Goal: Task Accomplishment & Management: Use online tool/utility

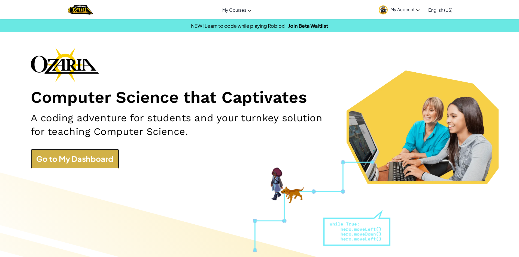
click at [96, 160] on link "Go to My Dashboard" at bounding box center [75, 159] width 88 height 20
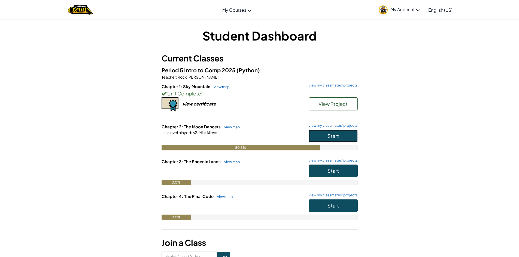
click at [320, 139] on button "Start" at bounding box center [332, 136] width 49 height 13
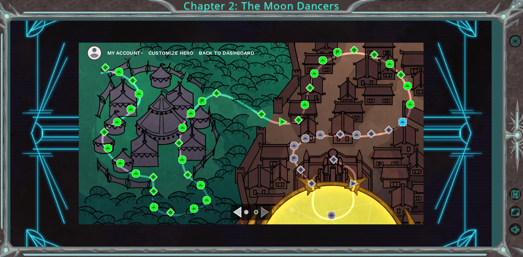
click at [400, 121] on img at bounding box center [402, 122] width 8 height 8
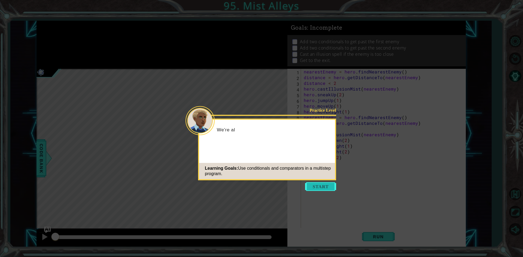
click at [313, 188] on button "Start" at bounding box center [320, 186] width 31 height 9
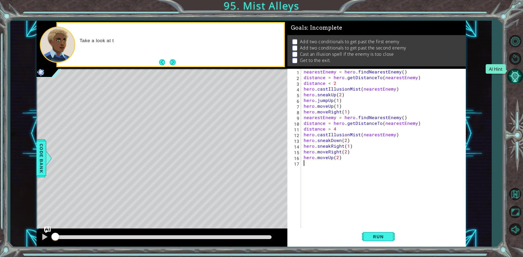
click at [516, 80] on button "AI Hint" at bounding box center [515, 76] width 16 height 16
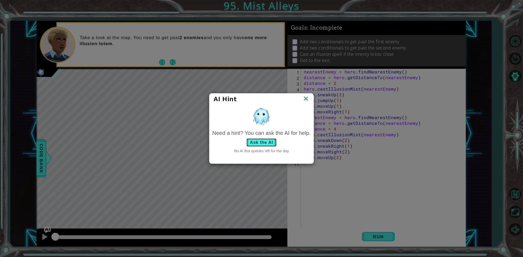
click at [268, 146] on button "Ask the AI" at bounding box center [261, 142] width 30 height 9
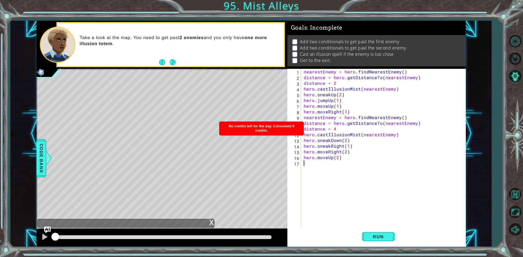
click at [381, 173] on div "nearestEnemy = hero . findNearestEnemy ( ) distance = hero . getDistanceTo ( ne…" at bounding box center [384, 155] width 164 height 172
click at [354, 160] on div "nearestEnemy = hero . findNearestEnemy ( ) distance = hero . getDistanceTo ( ne…" at bounding box center [384, 155] width 164 height 172
click at [354, 142] on div "nearestEnemy = hero . findNearestEnemy ( ) distance = hero . getDistanceTo ( ne…" at bounding box center [384, 155] width 164 height 172
click at [348, 150] on div "nearestEnemy = hero . findNearestEnemy ( ) distance = hero . getDistanceTo ( ne…" at bounding box center [384, 155] width 164 height 172
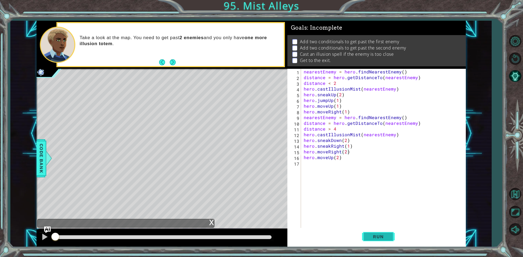
click at [377, 236] on span "Run" at bounding box center [378, 236] width 22 height 5
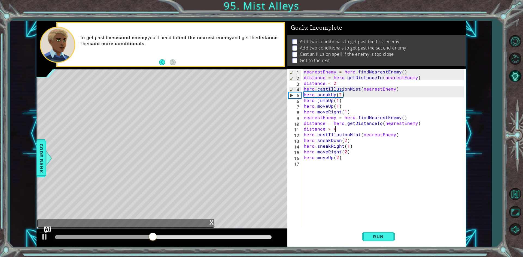
click at [340, 129] on div "nearestEnemy = hero . findNearestEnemy ( ) distance = hero . getDistanceTo ( ne…" at bounding box center [384, 155] width 164 height 172
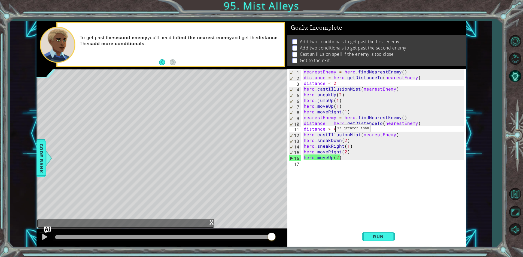
click at [329, 130] on div "nearestEnemy = hero . findNearestEnemy ( ) distance = hero . getDistanceTo ( ne…" at bounding box center [384, 155] width 164 height 172
click at [329, 84] on div "nearestEnemy = hero . findNearestEnemy ( ) distance = hero . getDistanceTo ( ne…" at bounding box center [384, 155] width 164 height 172
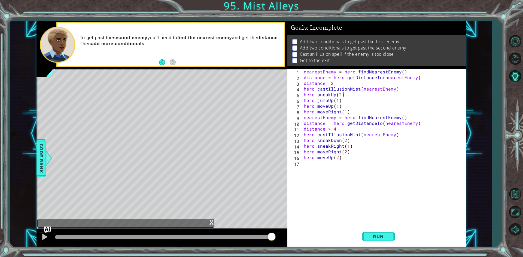
click at [396, 94] on div "nearestEnemy = hero . findNearestEnemy ( ) distance = hero . getDistanceTo ( ne…" at bounding box center [384, 155] width 164 height 172
click at [396, 89] on div "nearestEnemy = hero . findNearestEnemy ( ) distance = hero . getDistanceTo ( ne…" at bounding box center [384, 155] width 164 height 172
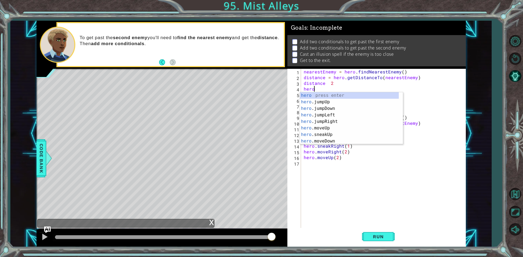
type textarea "h"
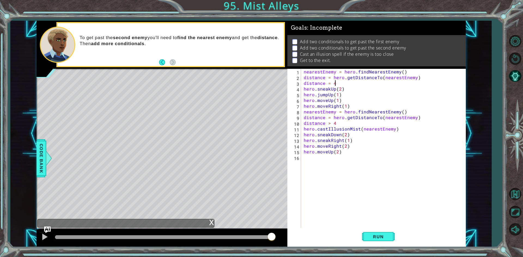
scroll to position [0, 2]
click at [329, 123] on div "nearestEnemy = hero . findNearestEnemy ( ) distance = hero . getDistanceTo ( ne…" at bounding box center [384, 155] width 164 height 172
click at [331, 124] on div "nearestEnemy = hero . findNearestEnemy ( ) distance = hero . getDistanceTo ( ne…" at bounding box center [384, 155] width 164 height 172
click at [328, 123] on div "nearestEnemy = hero . findNearestEnemy ( ) distance = hero . getDistanceTo ( ne…" at bounding box center [384, 155] width 164 height 172
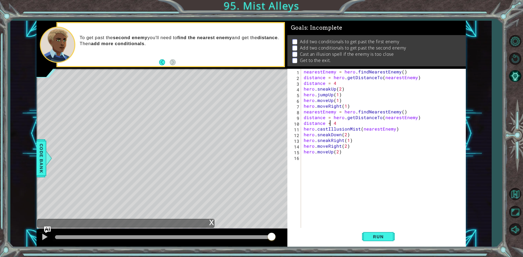
click at [382, 125] on div "nearestEnemy = hero . findNearestEnemy ( ) distance = hero . getDistanceTo ( ne…" at bounding box center [384, 155] width 164 height 172
click at [328, 124] on div "nearestEnemy = hero . findNearestEnemy ( ) distance = hero . getDistanceTo ( ne…" at bounding box center [384, 155] width 164 height 172
click at [337, 128] on div "nearestEnemy = hero . findNearestEnemy ( ) distance = hero . getDistanceTo ( ne…" at bounding box center [384, 155] width 164 height 172
click at [331, 122] on div "nearestEnemy = hero . findNearestEnemy ( ) distance = hero . getDistanceTo ( ne…" at bounding box center [384, 155] width 164 height 172
click at [379, 152] on div "nearestEnemy = hero . findNearestEnemy ( ) distance = hero . getDistanceTo ( ne…" at bounding box center [384, 155] width 164 height 172
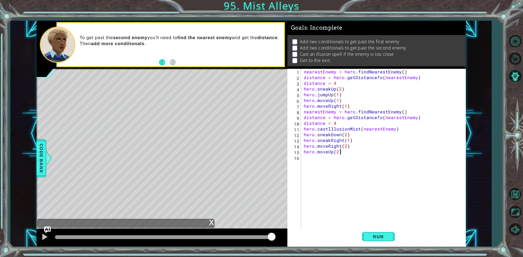
click at [352, 137] on div "nearestEnemy = hero . findNearestEnemy ( ) distance = hero . getDistanceTo ( ne…" at bounding box center [384, 155] width 164 height 172
click at [350, 132] on div "nearestEnemy = hero . findNearestEnemy ( ) distance = hero . getDistanceTo ( ne…" at bounding box center [384, 155] width 164 height 172
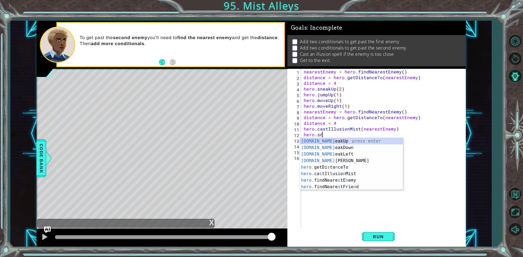
scroll to position [0, 1]
click at [336, 158] on div "[DOMAIN_NAME] eakUp press enter [DOMAIN_NAME] eakDown press enter [DOMAIN_NAME]…" at bounding box center [351, 170] width 103 height 65
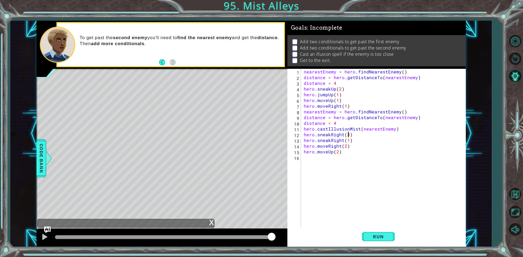
scroll to position [0, 2]
click at [354, 139] on div "nearestEnemy = hero . findNearestEnemy ( ) distance = hero . getDistanceTo ( ne…" at bounding box center [384, 155] width 164 height 172
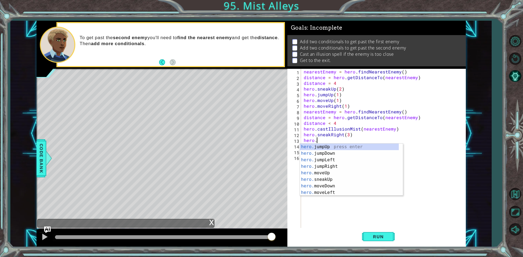
scroll to position [0, 1]
type textarea "hero.j"
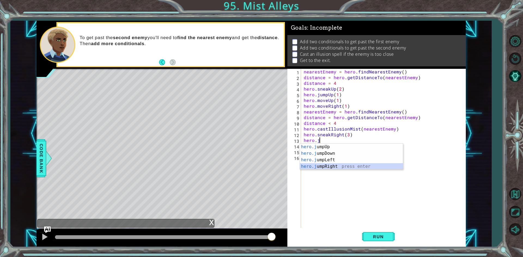
click at [338, 167] on div "hero.j umpUp press enter hero.j umpDown press enter hero.j umpLeft press enter …" at bounding box center [351, 163] width 103 height 39
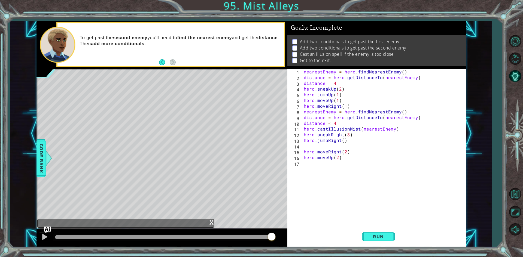
scroll to position [0, 0]
click at [338, 148] on div "nearestEnemy = hero . findNearestEnemy ( ) distance = hero . getDistanceTo ( ne…" at bounding box center [384, 155] width 164 height 172
click at [338, 154] on div "nearestEnemy = hero . findNearestEnemy ( ) distance = hero . getDistanceTo ( ne…" at bounding box center [384, 155] width 164 height 172
click at [339, 154] on div "nearestEnemy = hero . findNearestEnemy ( ) distance = hero . getDistanceTo ( ne…" at bounding box center [384, 155] width 164 height 172
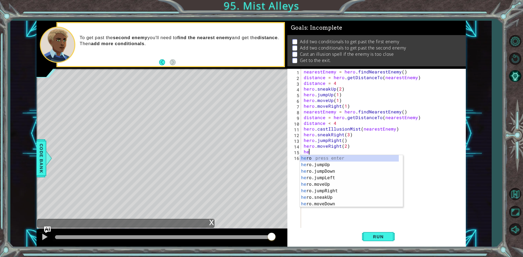
type textarea "h"
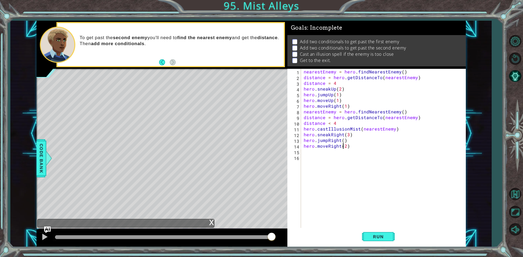
click at [343, 147] on div "nearestEnemy = hero . findNearestEnemy ( ) distance = hero . getDistanceTo ( ne…" at bounding box center [384, 155] width 164 height 172
type textarea "hero.moveRight(2)"
click at [344, 145] on div "nearestEnemy = hero . findNearestEnemy ( ) distance = hero . getDistanceTo ( ne…" at bounding box center [384, 155] width 164 height 172
click at [345, 149] on div "nearestEnemy = hero . findNearestEnemy ( ) distance = hero . getDistanceTo ( ne…" at bounding box center [384, 155] width 164 height 172
click at [346, 148] on div "nearestEnemy = hero . findNearestEnemy ( ) distance = hero . getDistanceTo ( ne…" at bounding box center [384, 155] width 164 height 172
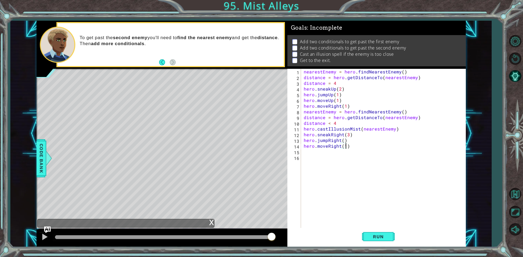
scroll to position [0, 2]
click at [371, 235] on span "Run" at bounding box center [378, 236] width 22 height 5
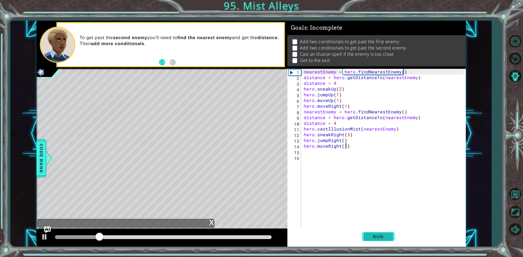
click at [369, 232] on button "Run" at bounding box center [378, 237] width 33 height 18
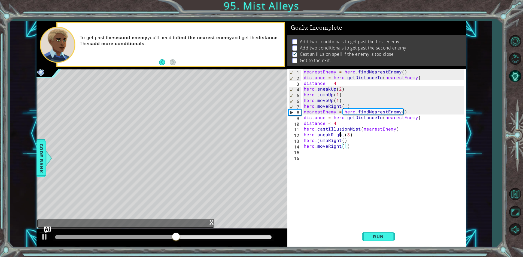
click at [340, 133] on div "nearestEnemy = hero . findNearestEnemy ( ) distance = hero . getDistanceTo ( ne…" at bounding box center [384, 155] width 164 height 172
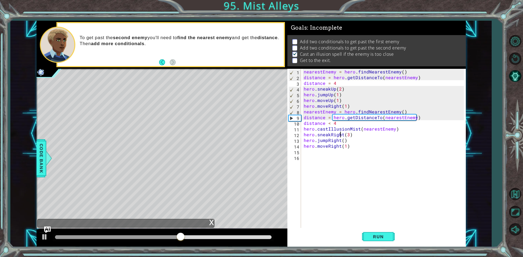
click at [342, 140] on div "nearestEnemy = hero . findNearestEnemy ( ) distance = hero . getDistanceTo ( ne…" at bounding box center [384, 155] width 164 height 172
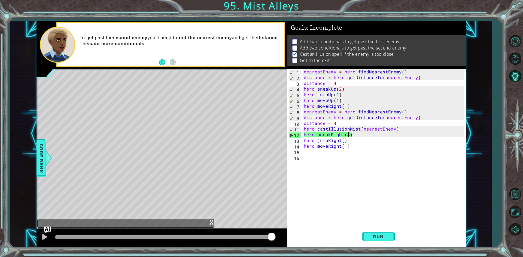
click at [347, 134] on div "nearestEnemy = hero . findNearestEnemy ( ) distance = hero . getDistanceTo ( ne…" at bounding box center [384, 155] width 164 height 172
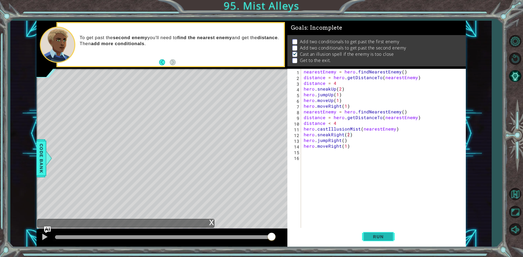
click at [368, 231] on button "Run" at bounding box center [378, 237] width 33 height 18
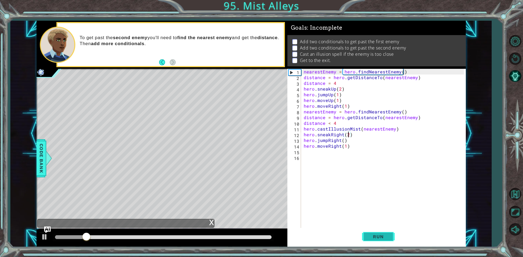
click at [368, 231] on button "Run" at bounding box center [378, 237] width 33 height 18
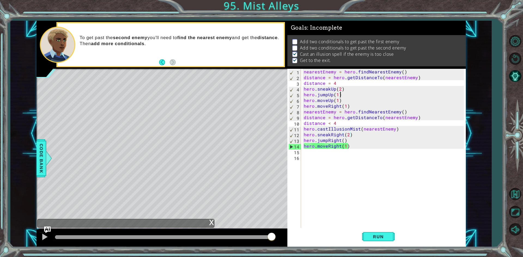
click at [352, 96] on div "nearestEnemy = hero . findNearestEnemy ( ) distance = hero . getDistanceTo ( ne…" at bounding box center [384, 155] width 164 height 172
click at [354, 112] on div "nearestEnemy = hero . findNearestEnemy ( ) distance = hero . getDistanceTo ( ne…" at bounding box center [384, 155] width 164 height 172
click at [351, 97] on div "nearestEnemy = hero . findNearestEnemy ( ) distance = hero . getDistanceTo ( ne…" at bounding box center [384, 155] width 164 height 172
click at [352, 104] on div "nearestEnemy = hero . findNearestEnemy ( ) distance = hero . getDistanceTo ( ne…" at bounding box center [384, 155] width 164 height 172
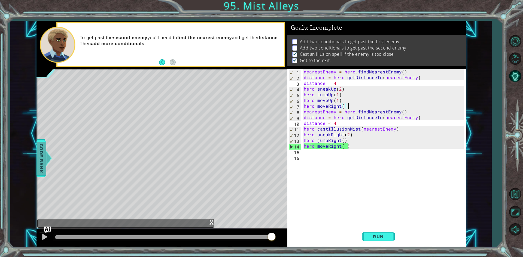
click at [40, 148] on span "Code Bank" at bounding box center [41, 158] width 9 height 33
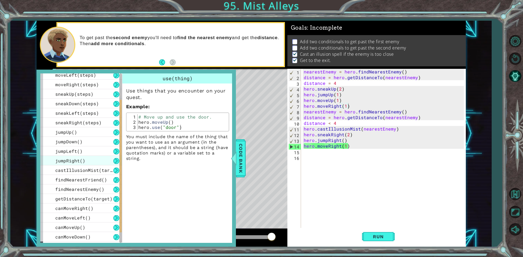
scroll to position [78, 0]
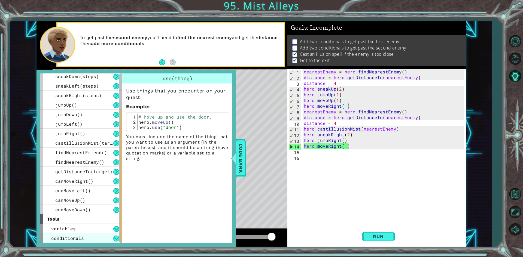
click at [79, 241] on span "conditionals" at bounding box center [67, 239] width 33 height 6
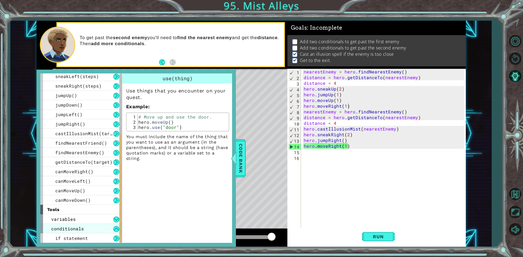
click at [79, 241] on span "if statement" at bounding box center [71, 239] width 33 height 6
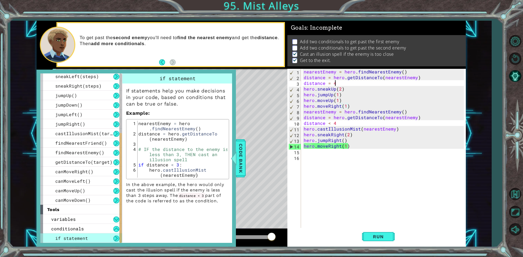
scroll to position [0, 2]
click at [349, 83] on div "nearestEnemy = hero . findNearestEnemy ( ) distance = hero . getDistanceTo ( ne…" at bounding box center [384, 155] width 164 height 172
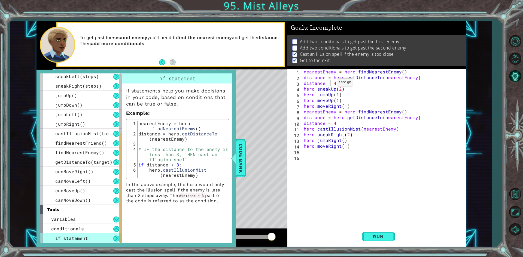
click at [330, 84] on div "nearestEnemy = hero . findNearestEnemy ( ) distance = hero . getDistanceTo ( ne…" at bounding box center [384, 155] width 164 height 172
click at [342, 87] on div "nearestEnemy = hero . findNearestEnemy ( ) distance = hero . getDistanceTo ( ne…" at bounding box center [384, 155] width 164 height 172
click at [340, 83] on div "nearestEnemy = hero . findNearestEnemy ( ) distance = hero . getDistanceTo ( ne…" at bounding box center [384, 155] width 164 height 172
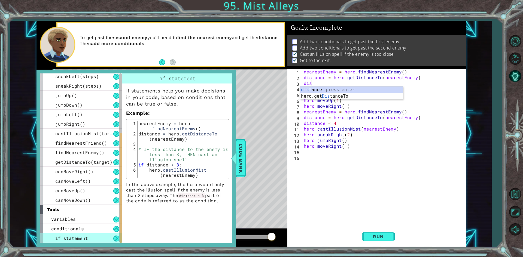
scroll to position [0, 0]
type textarea "d"
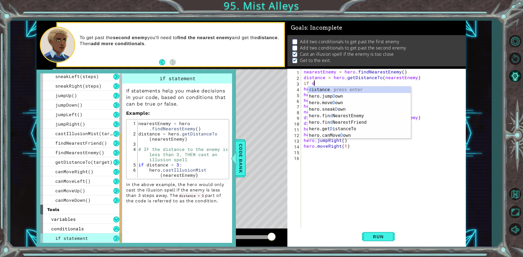
scroll to position [0, 0]
click at [343, 91] on div "d istance press enter hero.jump D own press enter hero.[PERSON_NAME] own press …" at bounding box center [359, 119] width 103 height 65
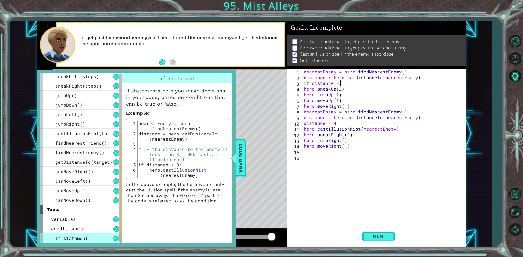
scroll to position [0, 2]
click at [353, 92] on div "nearestEnemy = hero . findNearestEnemy ( ) distance = hero . getDistanceTo ( ne…" at bounding box center [384, 155] width 164 height 172
click at [348, 82] on div "nearestEnemy = hero . findNearestEnemy ( ) distance = hero . getDistanceTo ( ne…" at bounding box center [384, 155] width 164 height 172
type textarea "if distance < 4:"
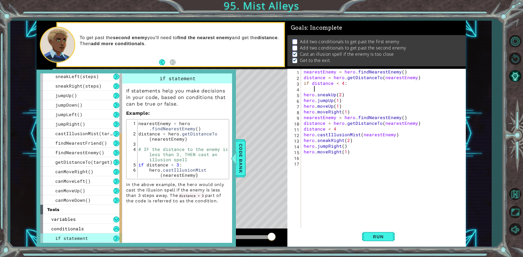
scroll to position [0, 1]
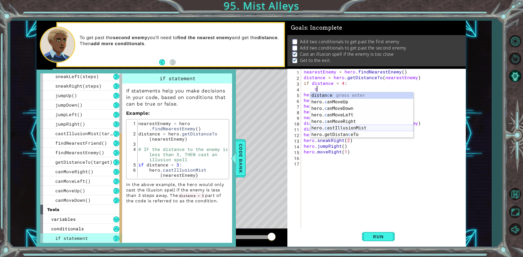
click at [337, 129] on div "distan c e press enter hero. c anMoveUp press enter hero. c anMoveDown press en…" at bounding box center [361, 121] width 103 height 59
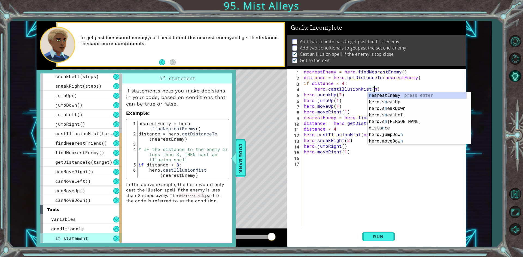
scroll to position [0, 4]
drag, startPoint x: 386, startPoint y: 98, endPoint x: 386, endPoint y: 93, distance: 4.4
click at [386, 93] on div "ne arestEnemy press enter hero.s ne akUp press enter hero.s ne akDown press ent…" at bounding box center [417, 124] width 99 height 65
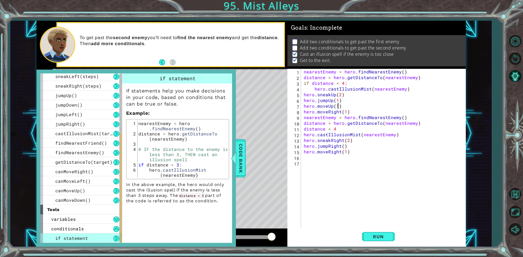
click at [338, 104] on div "nearestEnemy = hero . findNearestEnemy ( ) distance = hero . getDistanceTo ( ne…" at bounding box center [384, 155] width 164 height 172
click at [334, 94] on div "nearestEnemy = hero . findNearestEnemy ( ) distance = hero . getDistanceTo ( ne…" at bounding box center [384, 155] width 164 height 172
click at [305, 128] on div "nearestEnemy = hero . findNearestEnemy ( ) distance = hero . getDistanceTo ( ne…" at bounding box center [384, 155] width 164 height 172
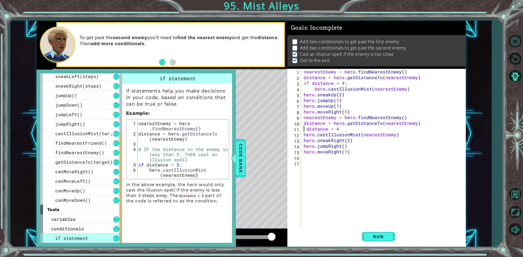
click at [305, 128] on div "nearestEnemy = hero . findNearestEnemy ( ) distance = hero . getDistanceTo ( ne…" at bounding box center [384, 155] width 164 height 172
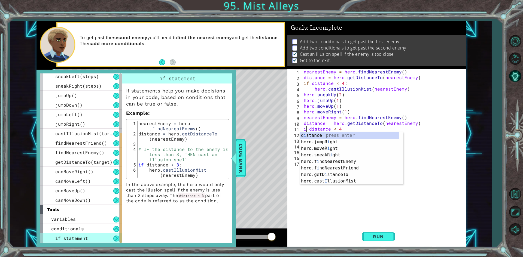
scroll to position [0, 0]
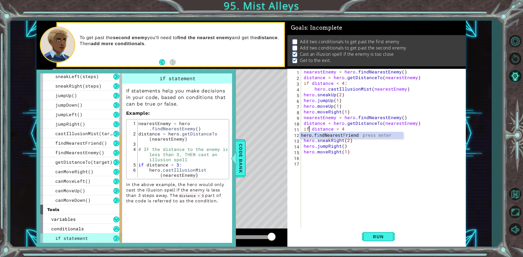
click at [384, 152] on div "nearestEnemy = hero . findNearestEnemy ( ) distance = hero . getDistanceTo ( ne…" at bounding box center [384, 155] width 164 height 172
click at [341, 128] on div "nearestEnemy = hero . findNearestEnemy ( ) distance = hero . getDistanceTo ( ne…" at bounding box center [384, 155] width 164 height 172
click at [346, 133] on div "nearestEnemy = hero . findNearestEnemy ( ) distance = hero . getDistanceTo ( ne…" at bounding box center [384, 155] width 164 height 172
click at [346, 131] on div "nearestEnemy = hero . findNearestEnemy ( ) distance = hero . getDistanceTo ( ne…" at bounding box center [384, 155] width 164 height 172
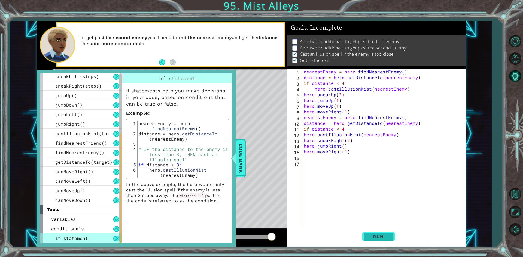
click at [375, 242] on button "Run" at bounding box center [378, 237] width 33 height 18
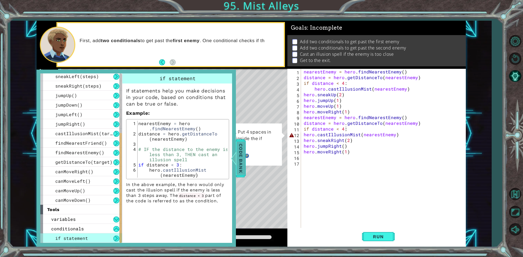
click at [243, 154] on span "Code Bank" at bounding box center [240, 158] width 9 height 33
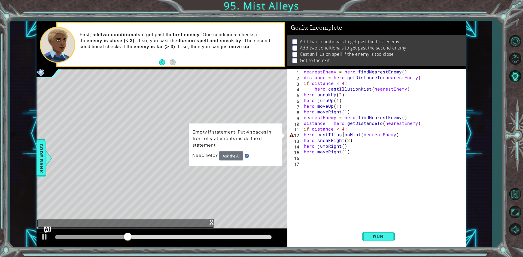
click at [343, 132] on div "nearestEnemy = hero . findNearestEnemy ( ) distance = hero . getDistanceTo ( ne…" at bounding box center [384, 155] width 164 height 172
click at [379, 138] on div "nearestEnemy = hero . findNearestEnemy ( ) distance = hero . getDistanceTo ( ne…" at bounding box center [384, 155] width 164 height 172
click at [379, 136] on div "nearestEnemy = hero . findNearestEnemy ( ) distance = hero . getDistanceTo ( ne…" at bounding box center [384, 155] width 164 height 172
click at [345, 127] on div "nearestEnemy = hero . findNearestEnemy ( ) distance = hero . getDistanceTo ( ne…" at bounding box center [384, 155] width 164 height 172
click at [314, 90] on div "nearestEnemy = hero . findNearestEnemy ( ) distance = hero . getDistanceTo ( ne…" at bounding box center [384, 155] width 164 height 172
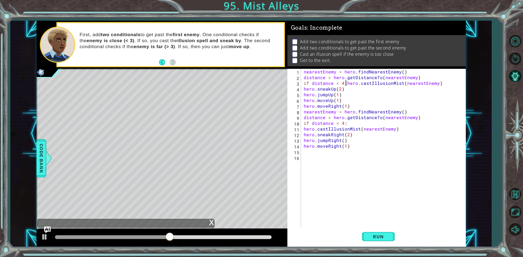
scroll to position [0, 2]
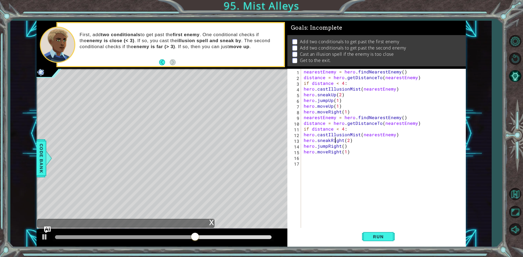
click at [335, 143] on div "nearestEnemy = hero . findNearestEnemy ( ) distance = hero . getDistanceTo ( ne…" at bounding box center [384, 155] width 164 height 172
click at [353, 135] on div "nearestEnemy = hero . findNearestEnemy ( ) distance = hero . getDistanceTo ( ne…" at bounding box center [384, 155] width 164 height 172
click at [351, 128] on div "nearestEnemy = hero . findNearestEnemy ( ) distance = hero . getDistanceTo ( ne…" at bounding box center [384, 155] width 164 height 172
click at [301, 131] on div "if distance < 4: 1 2 3 4 5 6 7 8 9 10 11 12 13 14 15 16 17 nearestEnemy = hero …" at bounding box center [375, 149] width 176 height 160
click at [378, 234] on span "Run" at bounding box center [378, 236] width 22 height 5
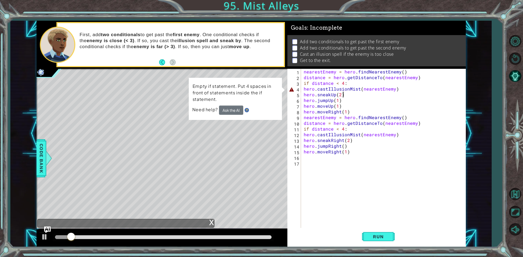
click at [413, 93] on div "nearestEnemy = hero . findNearestEnemy ( ) distance = hero . getDistanceTo ( ne…" at bounding box center [384, 155] width 164 height 172
click at [410, 91] on div "nearestEnemy = hero . findNearestEnemy ( ) distance = hero . getDistanceTo ( ne…" at bounding box center [384, 155] width 164 height 172
click at [364, 87] on div "nearestEnemy = hero . findNearestEnemy ( ) distance = hero . getDistanceTo ( ne…" at bounding box center [384, 155] width 164 height 172
click at [358, 92] on div "nearestEnemy = hero . findNearestEnemy ( ) distance = hero . getDistanceTo ( ne…" at bounding box center [384, 155] width 164 height 172
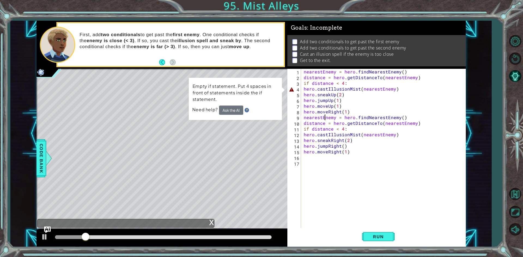
click at [325, 120] on div "nearestEnemy = hero . findNearestEnemy ( ) distance = hero . getDistanceTo ( ne…" at bounding box center [384, 155] width 164 height 172
click at [514, 73] on button "AI Hint" at bounding box center [515, 76] width 16 height 16
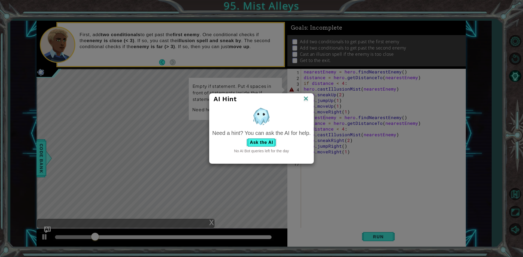
click at [250, 147] on div "Need a hint? You can ask the AI for help. Ask the AI No AI Bot queries left for…" at bounding box center [261, 141] width 98 height 25
click at [250, 147] on button "Ask the AI" at bounding box center [261, 142] width 30 height 9
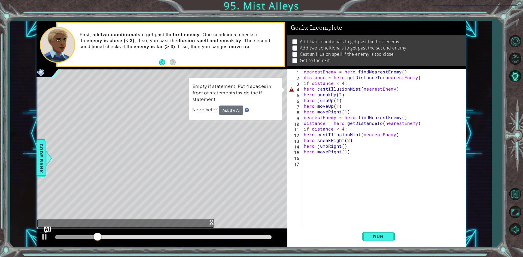
click at [250, 145] on div "Level Map" at bounding box center [162, 149] width 252 height 160
click at [387, 97] on div "nearestEnemy = hero . findNearestEnemy ( ) distance = hero . getDistanceTo ( ne…" at bounding box center [384, 155] width 164 height 172
drag, startPoint x: 389, startPoint y: 94, endPoint x: 393, endPoint y: 90, distance: 6.4
click at [389, 94] on div "nearestEnemy = hero . findNearestEnemy ( ) distance = hero . getDistanceTo ( ne…" at bounding box center [384, 155] width 164 height 172
click at [393, 90] on div "nearestEnemy = hero . findNearestEnemy ( ) distance = hero . getDistanceTo ( ne…" at bounding box center [384, 155] width 164 height 172
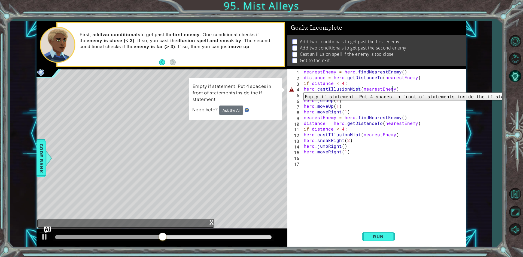
click at [299, 88] on div "4" at bounding box center [294, 90] width 13 height 6
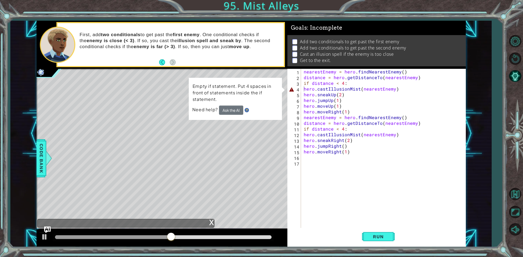
click at [302, 87] on div "hero.castIllusionMist(nearestEnemy) 1 2 3 4 5 6 7 8 9 10 11 12 13 14 15 16 17 n…" at bounding box center [375, 149] width 176 height 160
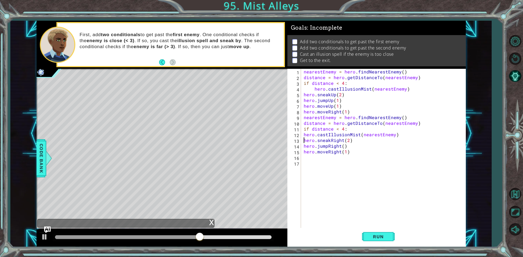
click at [304, 139] on div "nearestEnemy = hero . findNearestEnemy ( ) distance = hero . getDistanceTo ( ne…" at bounding box center [384, 155] width 164 height 172
click at [304, 133] on div "nearestEnemy = hero . findNearestEnemy ( ) distance = hero . getDistanceTo ( ne…" at bounding box center [384, 155] width 164 height 172
click at [384, 240] on span "Run" at bounding box center [378, 236] width 22 height 5
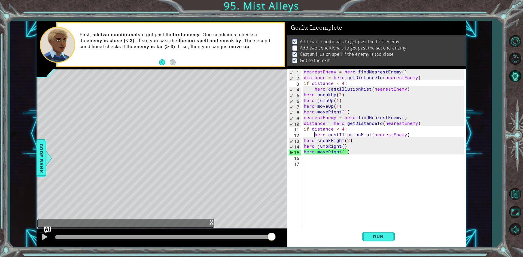
click at [307, 148] on div "nearestEnemy = hero . findNearestEnemy ( ) distance = hero . getDistanceTo ( ne…" at bounding box center [384, 155] width 164 height 172
click at [328, 133] on div "nearestEnemy = hero . findNearestEnemy ( ) distance = hero . getDistanceTo ( ne…" at bounding box center [384, 155] width 164 height 172
click at [329, 128] on div "nearestEnemy = hero . findNearestEnemy ( ) distance = hero . getDistanceTo ( ne…" at bounding box center [384, 155] width 164 height 172
click at [339, 130] on div "nearestEnemy = hero . findNearestEnemy ( ) distance = hero . getDistanceTo ( ne…" at bounding box center [384, 155] width 164 height 172
click at [337, 133] on div "nearestEnemy = hero . findNearestEnemy ( ) distance = hero . getDistanceTo ( ne…" at bounding box center [384, 155] width 164 height 172
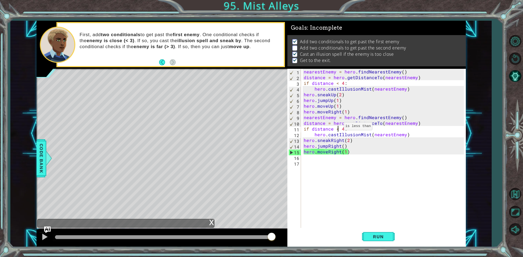
click at [337, 128] on div "nearestEnemy = hero . findNearestEnemy ( ) distance = hero . getDistanceTo ( ne…" at bounding box center [384, 155] width 164 height 172
click at [336, 130] on div "nearestEnemy = hero . findNearestEnemy ( ) distance = hero . getDistanceTo ( ne…" at bounding box center [384, 155] width 164 height 172
click at [367, 243] on button "Run" at bounding box center [378, 237] width 33 height 18
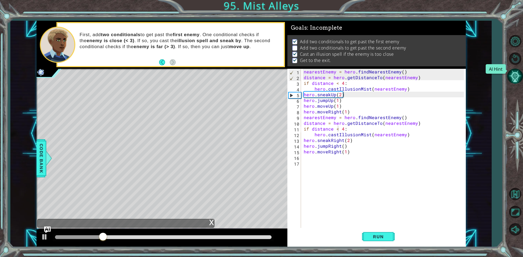
click at [510, 76] on button "AI Hint" at bounding box center [515, 76] width 16 height 16
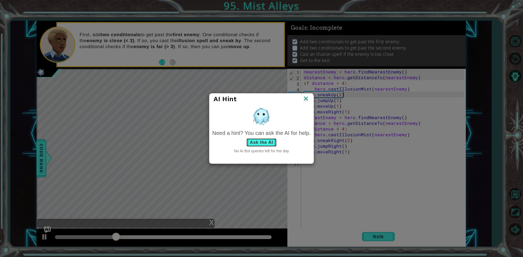
click at [267, 140] on button "Ask the AI" at bounding box center [261, 142] width 30 height 9
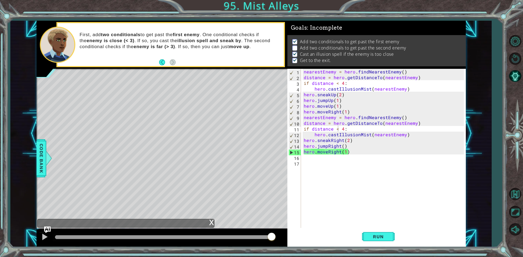
click at [374, 246] on div "if distance < 4: 1 2 3 4 5 6 7 8 9 10 11 12 13 14 15 16 17 nearestEnemy = hero …" at bounding box center [376, 158] width 178 height 178
click at [374, 243] on button "Run" at bounding box center [378, 237] width 33 height 18
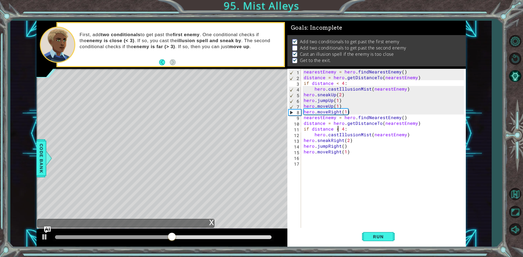
click at [351, 132] on div "nearestEnemy = hero . findNearestEnemy ( ) distance = hero . getDistanceTo ( ne…" at bounding box center [384, 155] width 164 height 172
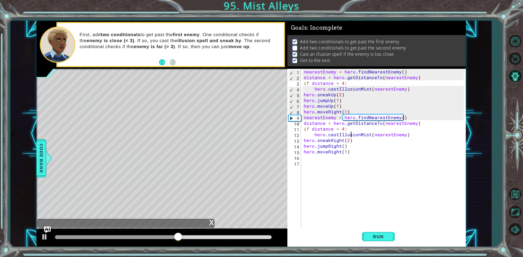
click at [347, 129] on div "nearestEnemy = hero . findNearestEnemy ( ) distance = hero . getDistanceTo ( ne…" at bounding box center [384, 155] width 164 height 172
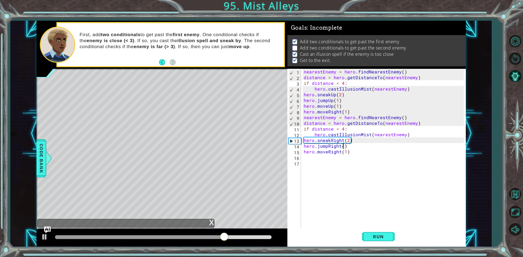
click at [344, 143] on div "nearestEnemy = hero . findNearestEnemy ( ) distance = hero . getDistanceTo ( ne…" at bounding box center [384, 155] width 164 height 172
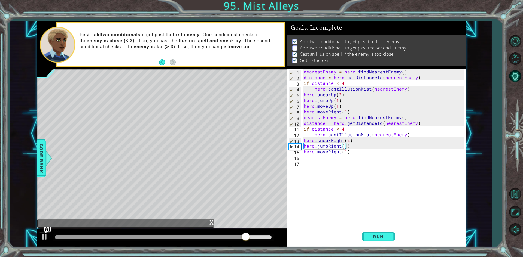
click at [346, 154] on div "nearestEnemy = hero . findNearestEnemy ( ) distance = hero . getDistanceTo ( ne…" at bounding box center [384, 155] width 164 height 172
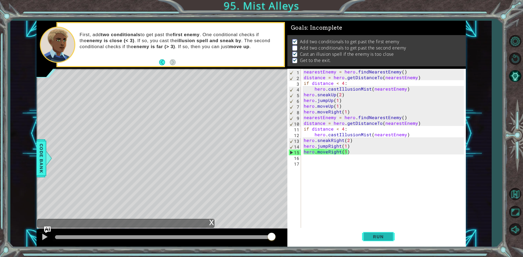
click at [364, 237] on button "Run" at bounding box center [378, 237] width 33 height 18
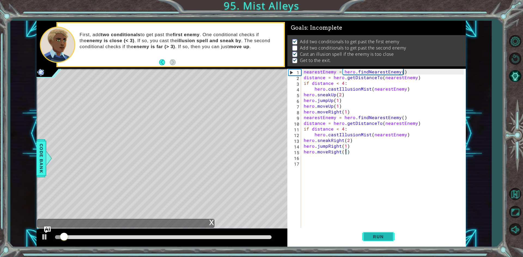
click at [364, 237] on button "Run" at bounding box center [378, 237] width 33 height 18
click at [517, 67] on div at bounding box center [515, 136] width 16 height 206
click at [512, 84] on div at bounding box center [515, 136] width 16 height 206
click at [513, 81] on button "AI Hint" at bounding box center [515, 76] width 16 height 16
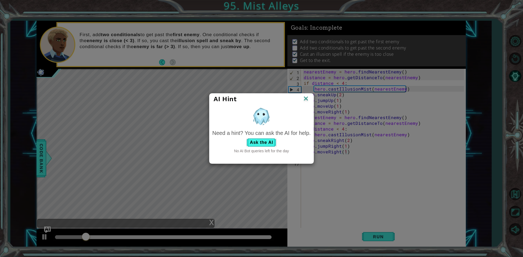
click at [277, 140] on div "Ask the AI" at bounding box center [261, 142] width 98 height 9
click at [264, 141] on button "Ask the AI" at bounding box center [261, 142] width 30 height 9
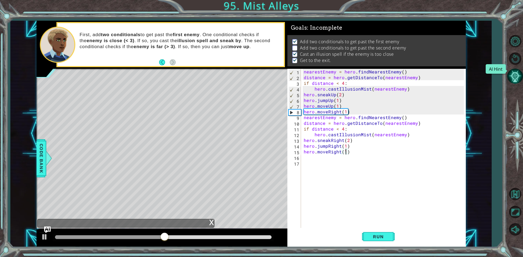
click at [518, 75] on button "AI Hint" at bounding box center [515, 76] width 16 height 16
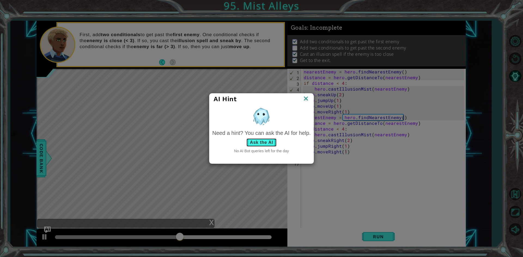
click at [262, 144] on button "Ask the AI" at bounding box center [261, 142] width 30 height 9
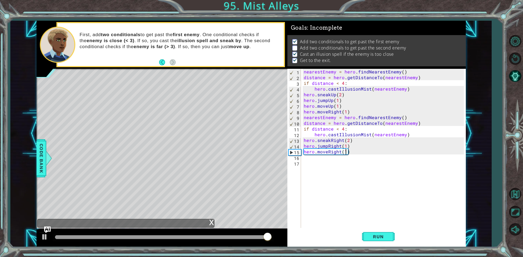
scroll to position [4, 0]
drag, startPoint x: 399, startPoint y: 45, endPoint x: 329, endPoint y: 41, distance: 70.6
click at [329, 45] on p "Add two conditionals to get past the second enemy" at bounding box center [353, 48] width 106 height 6
drag, startPoint x: 329, startPoint y: 41, endPoint x: 490, endPoint y: 87, distance: 167.3
click at [490, 87] on div "1 ההההההההההההההההההההההההההההההההההההההההההההההההההההההההההההההההההההההההההההה…" at bounding box center [250, 134] width 481 height 227
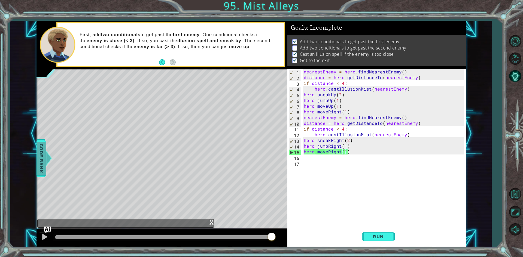
click at [49, 164] on div at bounding box center [48, 158] width 7 height 16
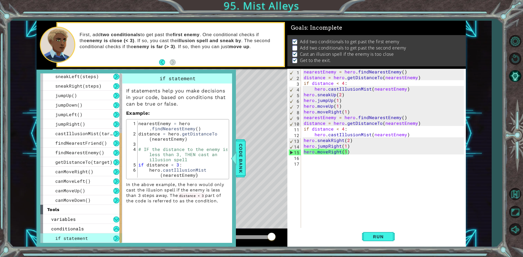
click at [93, 241] on div "if statement" at bounding box center [81, 239] width 82 height 10
drag, startPoint x: 371, startPoint y: 125, endPoint x: 363, endPoint y: 130, distance: 9.8
click at [370, 125] on div "nearestEnemy = hero . findNearestEnemy ( ) distance = hero . getDistanceTo ( ne…" at bounding box center [384, 155] width 164 height 172
click at [361, 130] on div "nearestEnemy = hero . findNearestEnemy ( ) distance = hero . getDistanceTo ( ne…" at bounding box center [384, 155] width 164 height 172
type textarea "if distance < 4:"
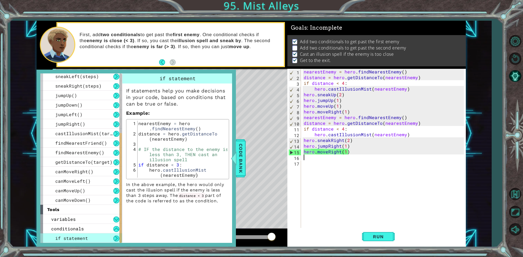
click at [328, 160] on div "nearestEnemy = hero . findNearestEnemy ( ) distance = hero . getDistanceTo ( ne…" at bounding box center [384, 155] width 164 height 172
click at [240, 155] on span "Code Bank" at bounding box center [240, 158] width 9 height 33
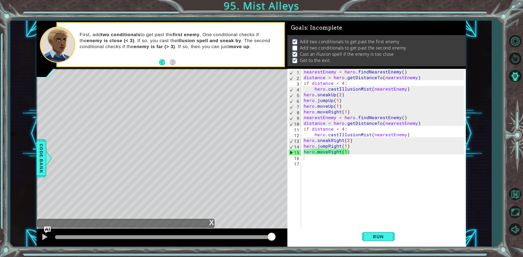
type textarea "hero.moveRight(1)"
click at [313, 149] on div "nearestEnemy = hero . findNearestEnemy ( ) distance = hero . getDistanceTo ( ne…" at bounding box center [384, 155] width 164 height 172
click at [309, 156] on div "nearestEnemy = hero . findNearestEnemy ( ) distance = hero . getDistanceTo ( ne…" at bounding box center [384, 155] width 164 height 172
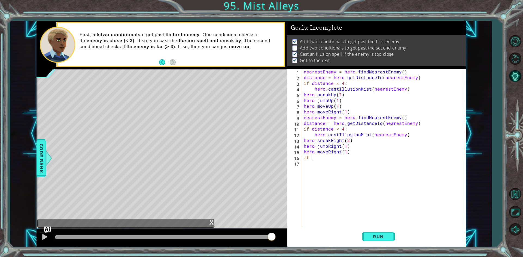
scroll to position [0, 0]
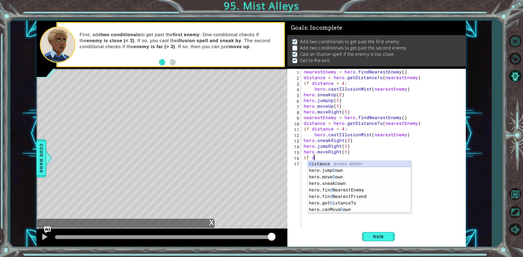
click at [310, 164] on div "d istance press enter hero.jump D own press enter hero.[PERSON_NAME] own press …" at bounding box center [359, 193] width 103 height 65
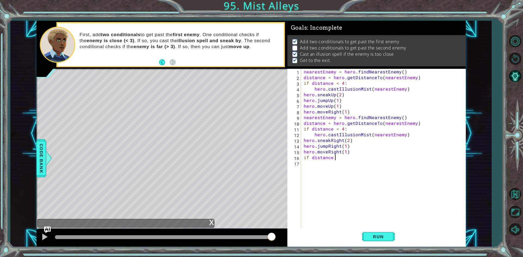
scroll to position [0, 2]
click at [335, 128] on div "nearestEnemy = hero . findNearestEnemy ( ) distance = hero . getDistanceTo ( ne…" at bounding box center [384, 155] width 164 height 172
click at [337, 131] on div "nearestEnemy = hero . findNearestEnemy ( ) distance = hero . getDistanceTo ( ne…" at bounding box center [382, 149] width 161 height 160
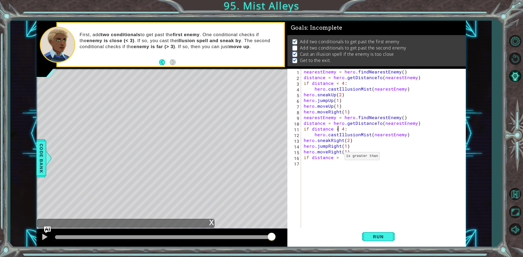
click at [338, 157] on div "nearestEnemy = hero . findNearestEnemy ( ) distance = hero . getDistanceTo ( ne…" at bounding box center [384, 155] width 164 height 172
type textarea "if distance > 1:"
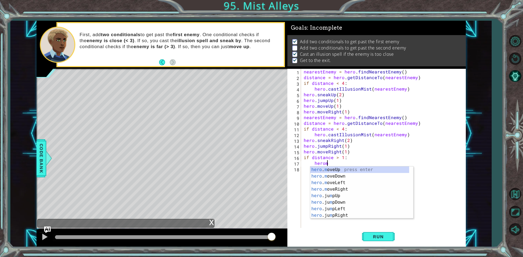
scroll to position [0, 1]
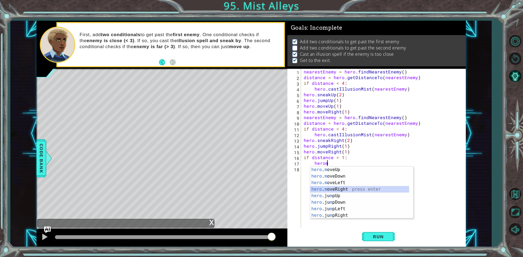
click at [342, 187] on div "hero . m oveUp press enter hero . m oveDown press enter hero . m oveLeft press …" at bounding box center [359, 199] width 99 height 65
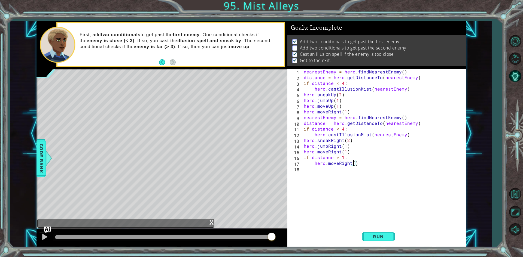
type textarea "hero.moveRight(2)"
click at [351, 166] on div "nearestEnemy = hero . findNearestEnemy ( ) distance = hero . getDistanceTo ( ne…" at bounding box center [384, 155] width 164 height 172
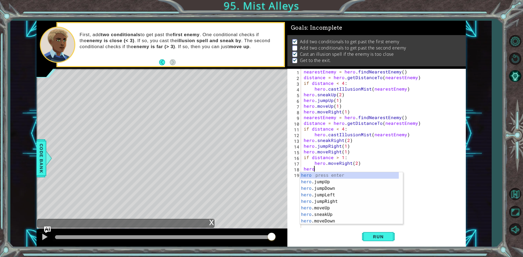
scroll to position [0, 0]
type textarea "heroj"
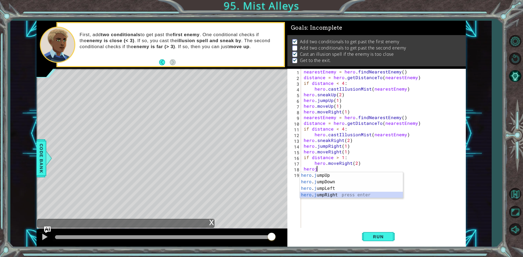
click at [331, 197] on div "hero . j umpUp press enter hero . j umpDown press enter hero . j umpLeft press …" at bounding box center [351, 191] width 103 height 39
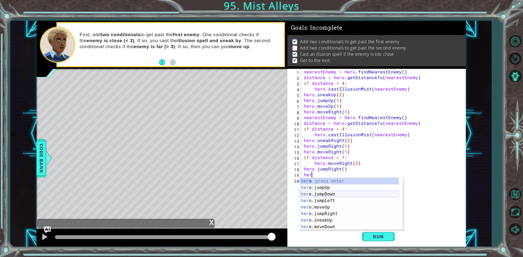
scroll to position [0, 0]
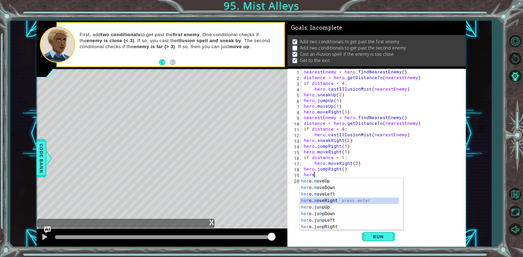
click at [325, 201] on div "her o. m oveUp press enter her o. m oveDown press enter her o. m oveLeft press …" at bounding box center [349, 210] width 99 height 65
type textarea "hero.moveRight(1)"
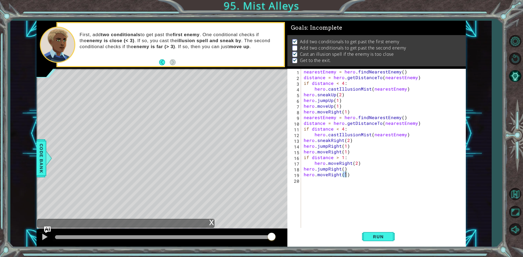
click at [325, 201] on div "nearestEnemy = hero . findNearestEnemy ( ) distance = hero . getDistanceTo ( ne…" at bounding box center [384, 155] width 164 height 172
click at [376, 241] on button "Run" at bounding box center [378, 237] width 33 height 18
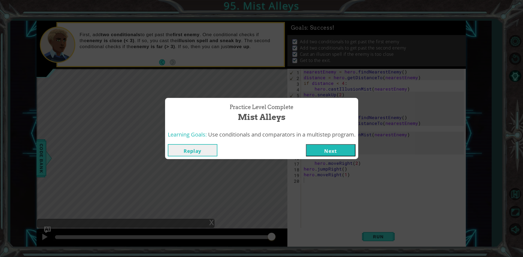
click at [319, 152] on button "Next" at bounding box center [331, 150] width 50 height 12
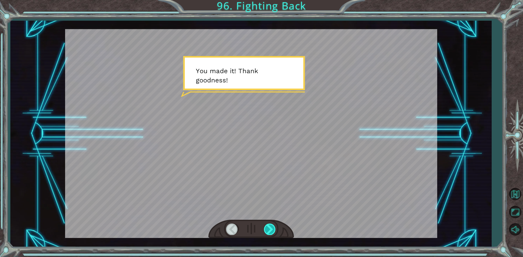
click at [269, 227] on div at bounding box center [270, 229] width 12 height 11
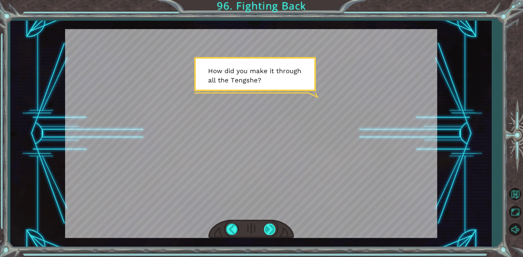
click at [269, 227] on div at bounding box center [270, 229] width 12 height 11
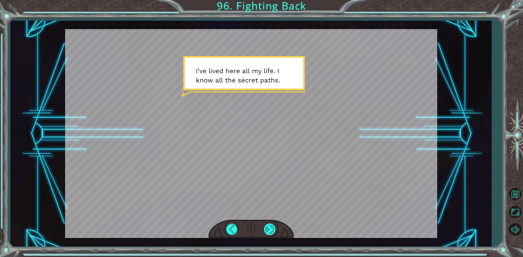
click at [269, 227] on div at bounding box center [270, 229] width 12 height 11
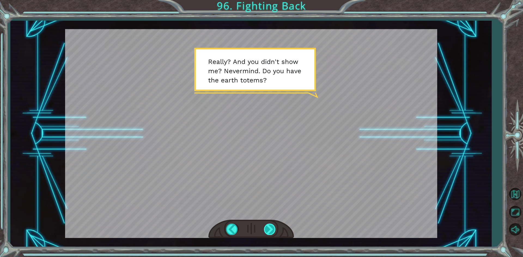
click at [269, 227] on div at bounding box center [270, 229] width 12 height 11
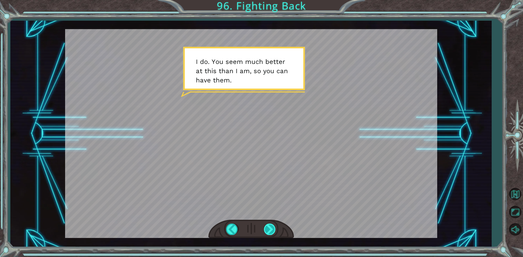
click at [269, 227] on div at bounding box center [270, 229] width 12 height 11
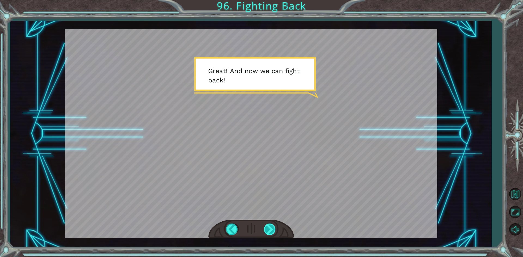
click at [269, 227] on div at bounding box center [270, 229] width 12 height 11
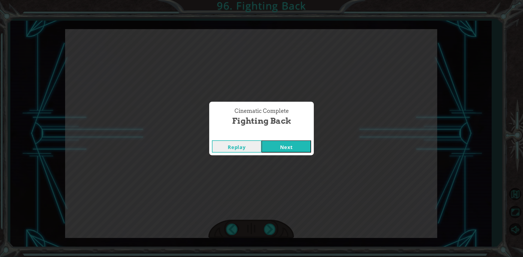
click at [273, 150] on button "Next" at bounding box center [286, 146] width 50 height 12
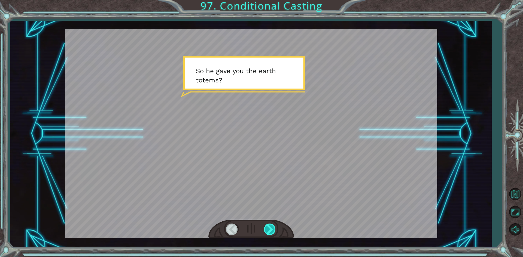
click at [270, 225] on div at bounding box center [270, 229] width 12 height 11
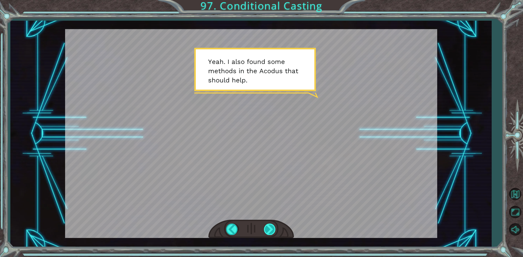
click at [270, 225] on div at bounding box center [270, 229] width 12 height 11
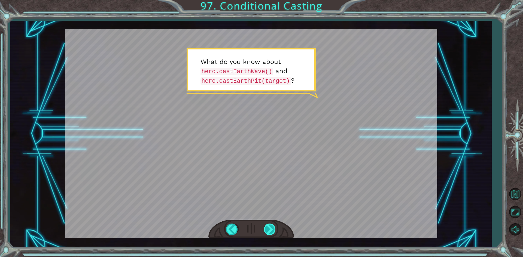
click at [270, 225] on div at bounding box center [270, 229] width 12 height 11
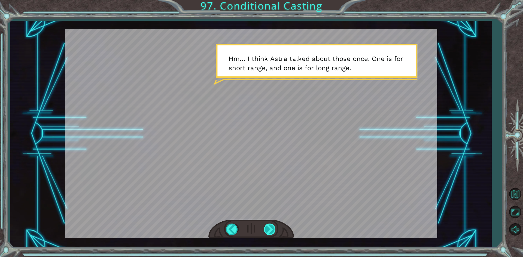
click at [270, 225] on div at bounding box center [270, 229] width 12 height 11
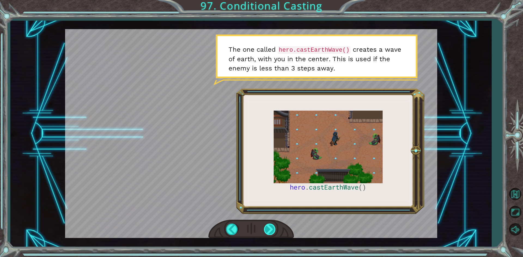
click at [270, 225] on div at bounding box center [270, 229] width 12 height 11
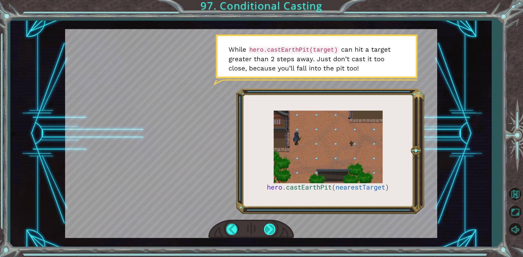
click at [270, 225] on div at bounding box center [270, 229] width 12 height 11
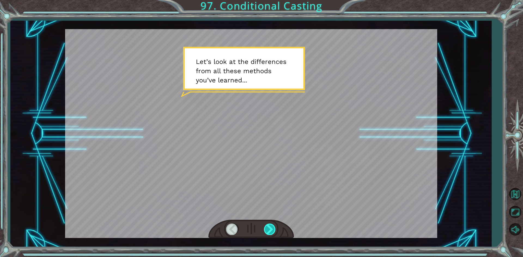
click at [270, 225] on div at bounding box center [270, 229] width 12 height 11
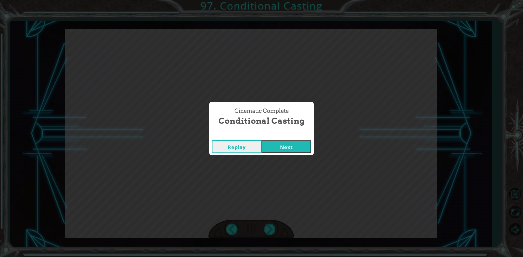
click at [265, 146] on button "Next" at bounding box center [286, 146] width 50 height 12
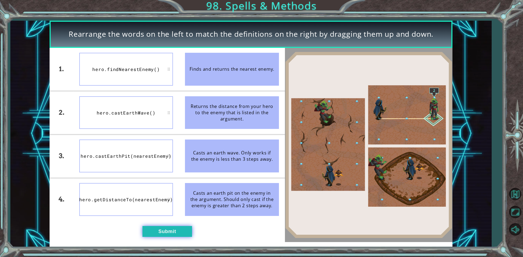
click at [148, 231] on button "Submit" at bounding box center [167, 231] width 50 height 11
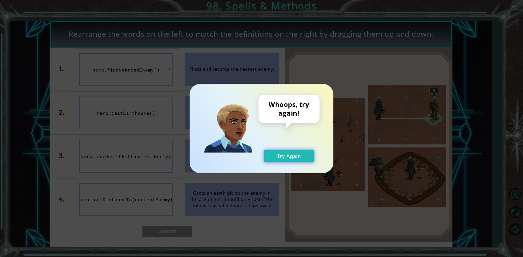
click at [303, 160] on button "Try Again" at bounding box center [289, 156] width 50 height 12
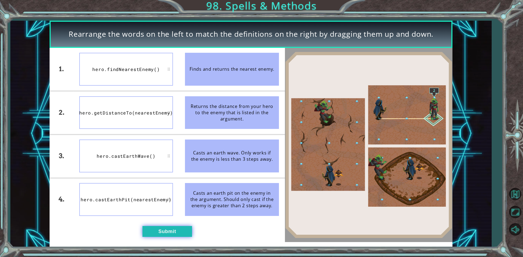
click at [170, 231] on button "Submit" at bounding box center [167, 231] width 50 height 11
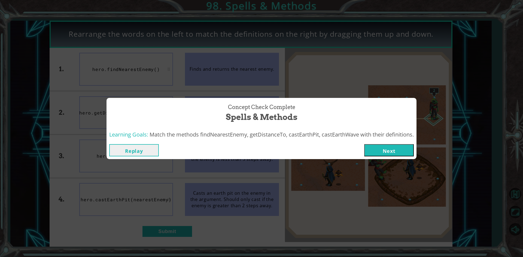
click at [369, 152] on button "Next" at bounding box center [389, 150] width 50 height 12
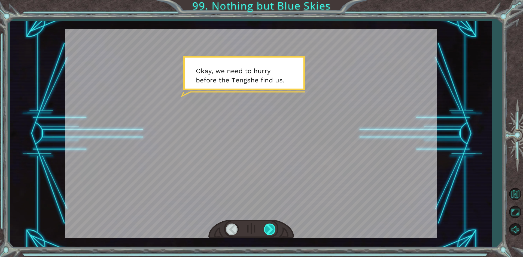
click at [268, 228] on div at bounding box center [270, 229] width 12 height 11
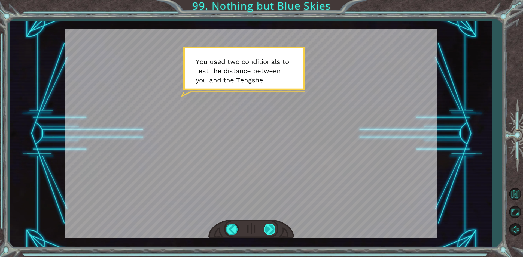
click at [268, 228] on div at bounding box center [270, 229] width 12 height 11
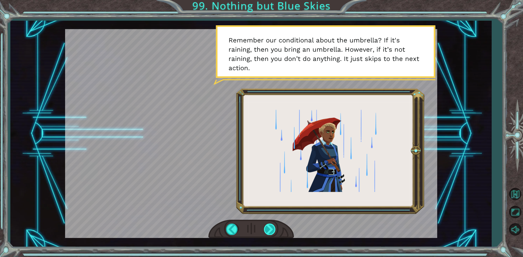
click at [268, 228] on div at bounding box center [270, 229] width 12 height 11
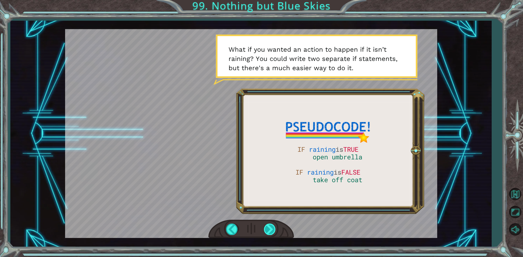
click at [268, 228] on div at bounding box center [270, 229] width 12 height 11
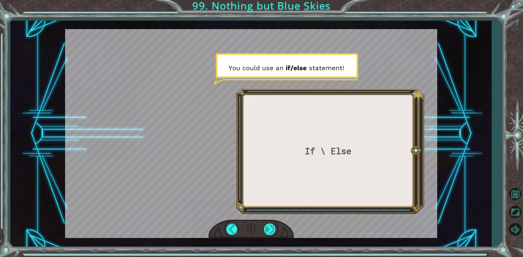
click at [268, 228] on div at bounding box center [270, 229] width 12 height 11
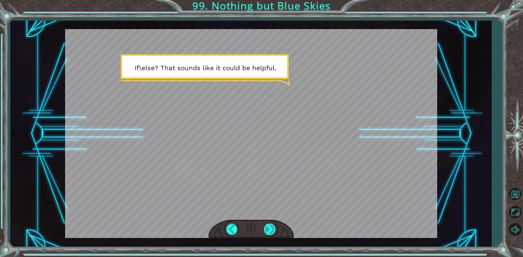
click at [268, 228] on div at bounding box center [270, 229] width 12 height 11
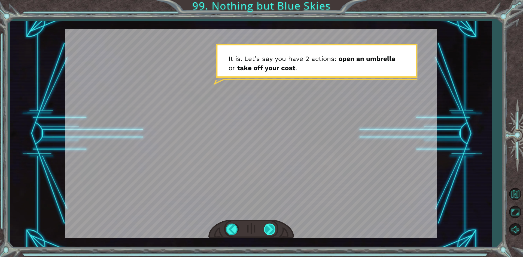
click at [268, 228] on div at bounding box center [270, 229] width 12 height 11
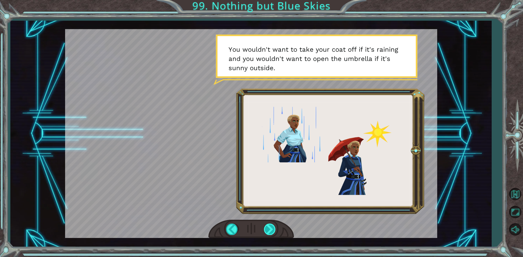
click at [268, 228] on div at bounding box center [270, 229] width 12 height 11
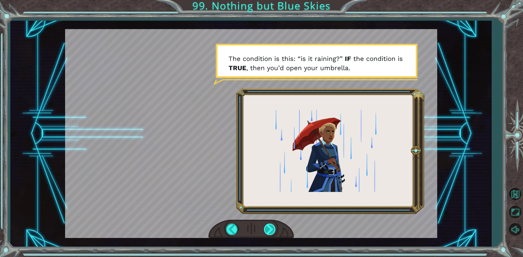
click at [268, 228] on div at bounding box center [270, 229] width 12 height 11
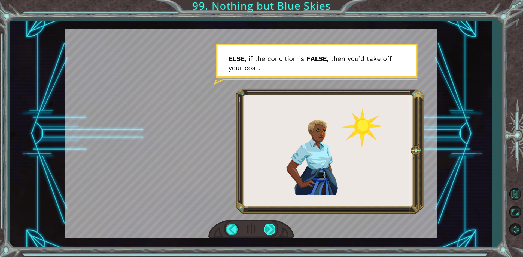
click at [268, 228] on div at bounding box center [270, 229] width 12 height 11
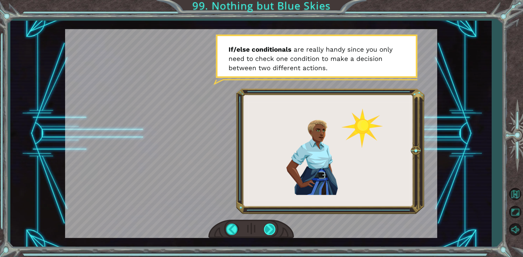
click at [268, 228] on div at bounding box center [270, 229] width 12 height 11
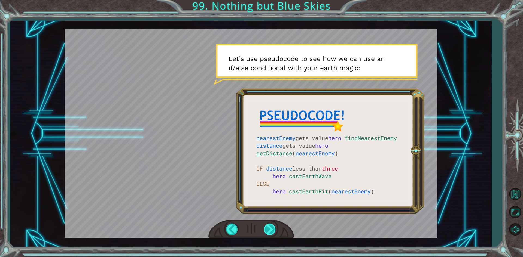
click at [268, 228] on div at bounding box center [270, 229] width 12 height 11
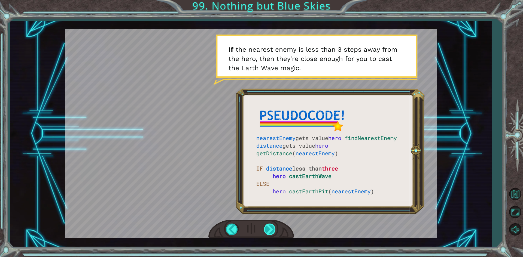
click at [268, 228] on div at bounding box center [270, 229] width 12 height 11
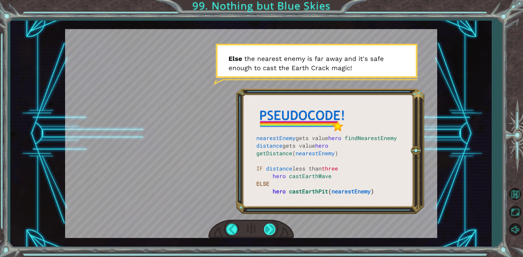
click at [268, 228] on div at bounding box center [270, 229] width 12 height 11
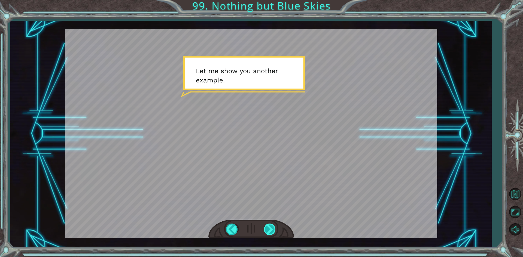
click at [268, 228] on div at bounding box center [270, 229] width 12 height 11
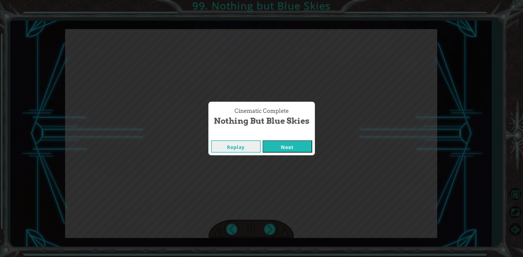
click at [275, 141] on button "Next" at bounding box center [287, 146] width 50 height 12
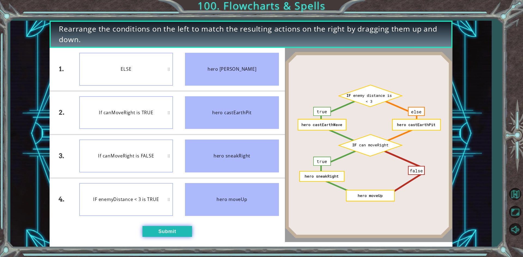
click at [174, 233] on button "Submit" at bounding box center [167, 231] width 50 height 11
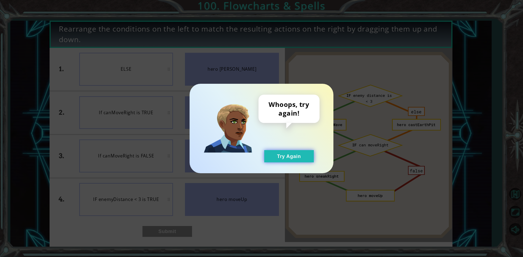
click at [308, 157] on button "Try Again" at bounding box center [289, 156] width 50 height 12
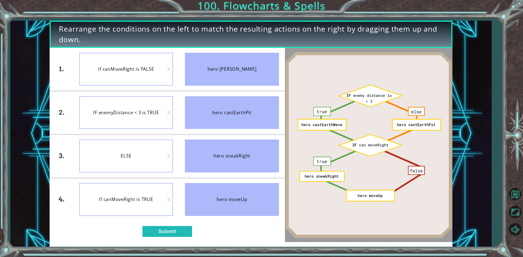
click at [171, 241] on div "1. 2. 3. 4. If canMoveRight is FALSE IF enemyDistance < 3 is TRUE ELSE If canMo…" at bounding box center [167, 145] width 235 height 194
click at [174, 229] on button "Submit" at bounding box center [167, 231] width 50 height 11
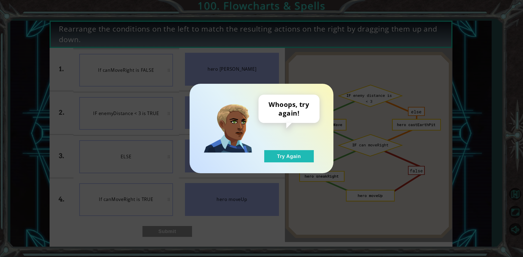
drag, startPoint x: 329, startPoint y: 154, endPoint x: 321, endPoint y: 166, distance: 13.9
click at [323, 165] on div "Whoops, try again! Try Again" at bounding box center [261, 129] width 144 height 90
click at [307, 153] on button "Try Again" at bounding box center [289, 156] width 50 height 12
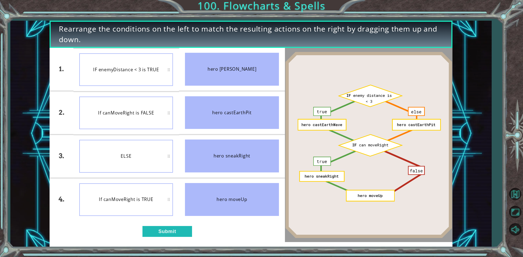
click at [165, 243] on div "Rearrange the conditions on the left to match the resulting actions on the righ…" at bounding box center [251, 134] width 402 height 227
click at [168, 233] on button "Submit" at bounding box center [167, 231] width 50 height 11
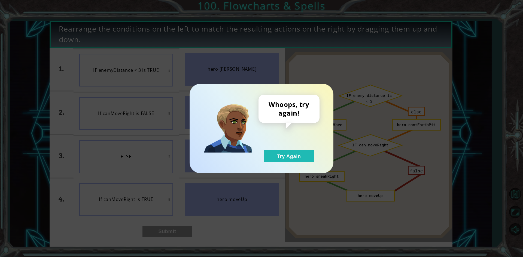
drag, startPoint x: 362, startPoint y: 137, endPoint x: 335, endPoint y: 151, distance: 30.1
click at [361, 137] on div "Whoops, try again! Try Again" at bounding box center [261, 128] width 523 height 257
drag, startPoint x: 264, startPoint y: 144, endPoint x: 282, endPoint y: 148, distance: 18.7
click at [282, 148] on div "Whoops, try again! Try Again" at bounding box center [288, 129] width 61 height 68
click at [274, 157] on div "Whoops, try again! Try Again" at bounding box center [288, 129] width 61 height 68
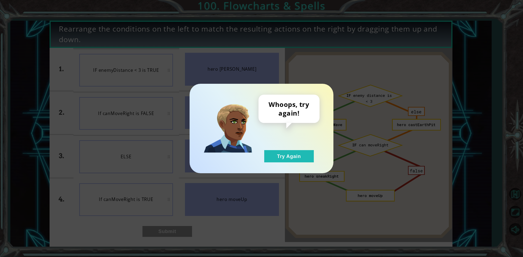
drag, startPoint x: 273, startPoint y: 161, endPoint x: 264, endPoint y: 166, distance: 10.8
click at [268, 166] on div "Whoops, try again! Try Again" at bounding box center [261, 129] width 144 height 90
click at [257, 163] on div "Whoops, try again! Try Again" at bounding box center [261, 129] width 144 height 90
drag, startPoint x: 262, startPoint y: 156, endPoint x: 387, endPoint y: 189, distance: 128.7
click at [362, 154] on div "Whoops, try again! Try Again" at bounding box center [261, 128] width 523 height 257
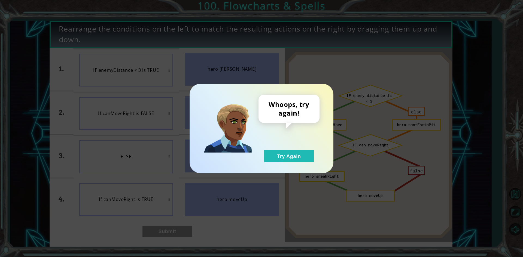
drag, startPoint x: 387, startPoint y: 189, endPoint x: 426, endPoint y: 178, distance: 41.0
click at [378, 191] on div "Whoops, try again! Try Again" at bounding box center [261, 128] width 523 height 257
drag, startPoint x: 426, startPoint y: 178, endPoint x: 372, endPoint y: 214, distance: 64.9
click at [372, 214] on div "Whoops, try again! Try Again" at bounding box center [261, 128] width 523 height 257
drag, startPoint x: 120, startPoint y: 118, endPoint x: 289, endPoint y: 121, distance: 169.1
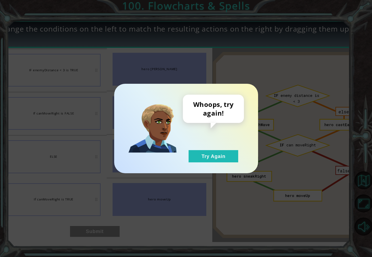
drag, startPoint x: 308, startPoint y: 173, endPoint x: 320, endPoint y: 174, distance: 12.3
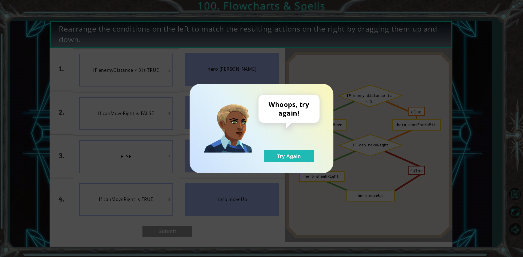
click at [285, 163] on div "Whoops, try again! Try Again" at bounding box center [261, 129] width 144 height 90
click at [282, 160] on button "Try Again" at bounding box center [289, 156] width 50 height 12
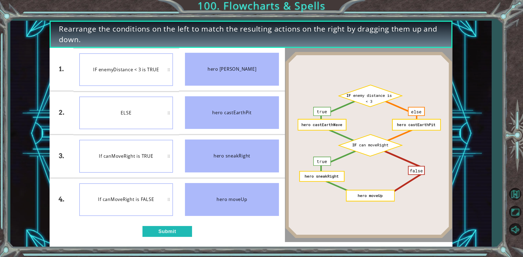
click at [154, 218] on li "If canMoveRight is FALSE" at bounding box center [126, 199] width 106 height 43
click at [154, 227] on button "Submit" at bounding box center [167, 231] width 50 height 11
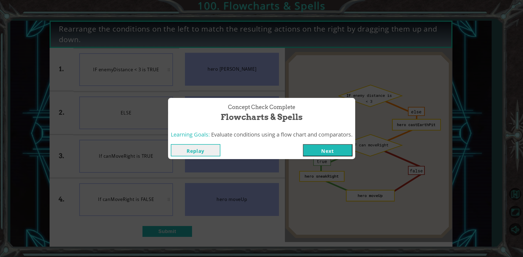
click at [313, 148] on button "Next" at bounding box center [328, 150] width 50 height 12
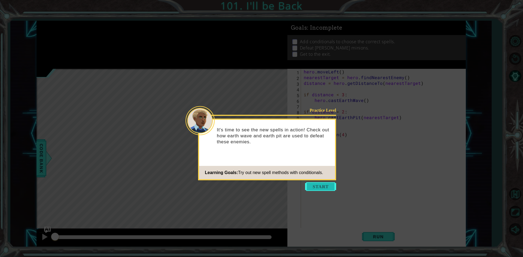
click at [328, 184] on button "Start" at bounding box center [320, 186] width 31 height 9
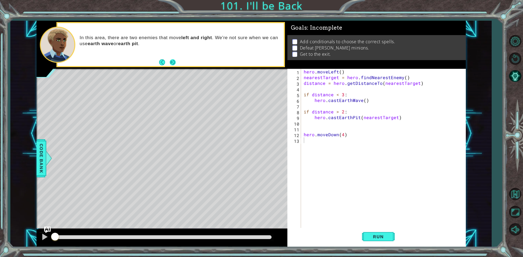
click at [171, 58] on footer at bounding box center [167, 62] width 17 height 8
click at [171, 59] on button "Next" at bounding box center [173, 62] width 6 height 6
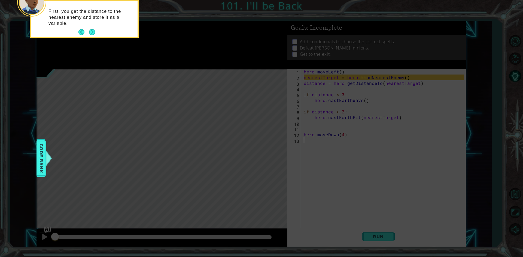
click at [91, 52] on icon at bounding box center [261, 128] width 523 height 257
click at [93, 35] on button "Next" at bounding box center [92, 32] width 6 height 6
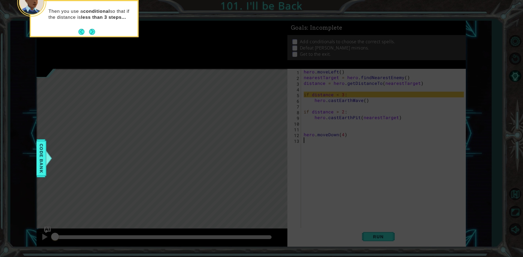
click at [93, 35] on button "Next" at bounding box center [92, 32] width 6 height 6
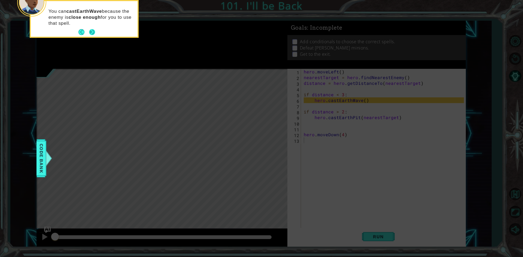
click at [91, 30] on button "Next" at bounding box center [92, 32] width 6 height 6
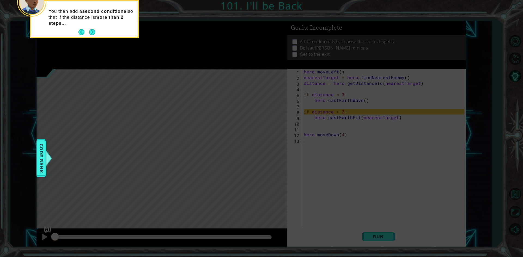
click at [91, 30] on button "Next" at bounding box center [92, 32] width 6 height 6
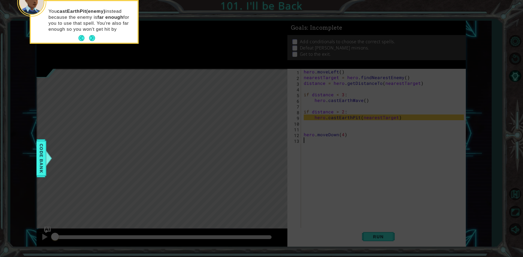
click at [91, 30] on p "You castEarthPit(enemy) instead because the enemy is far enough for you to use …" at bounding box center [90, 20] width 85 height 24
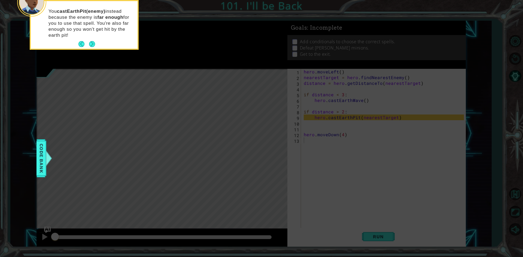
click at [91, 40] on div "You castEarthPit(enemy) instead because the enemy is far enough for you to use …" at bounding box center [84, 25] width 107 height 45
click at [91, 41] on button "Next" at bounding box center [92, 44] width 6 height 6
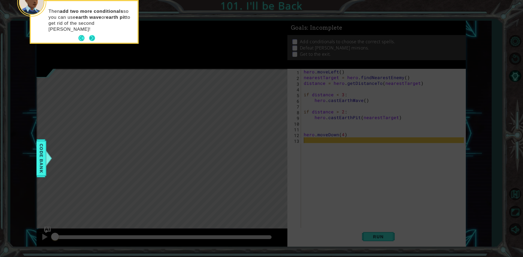
click at [91, 35] on button "Next" at bounding box center [92, 38] width 6 height 6
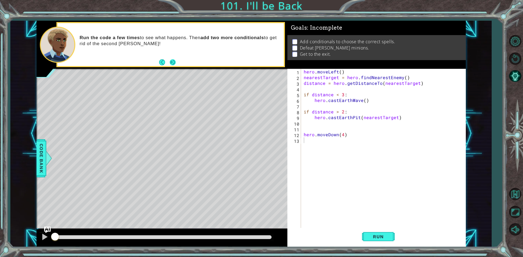
click at [171, 58] on div "Run the code a few times to see what happens. Then add two more conditionals to…" at bounding box center [170, 44] width 226 height 43
click at [171, 59] on button "Next" at bounding box center [173, 62] width 6 height 6
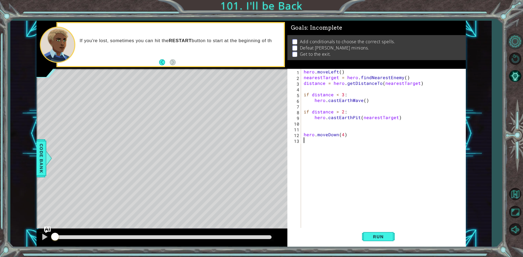
click at [144, 200] on div "1 ההההההההההההההההההההההההההההההההההההההההההההההההההההההההההההההההההההההההההההה…" at bounding box center [261, 128] width 523 height 257
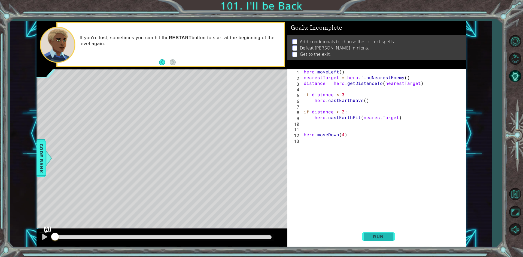
click at [387, 245] on button "Run" at bounding box center [378, 237] width 33 height 18
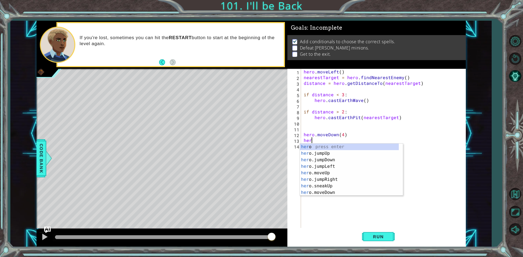
scroll to position [0, 0]
click at [317, 181] on div "her o. c anMoveUp press enter her o. c anMoveDown press enter her o. c anMoveLe…" at bounding box center [351, 176] width 103 height 65
type textarea "hero.castEarthPit(enemy)"
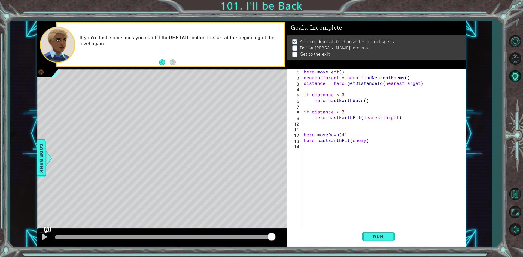
click at [363, 160] on div "hero . moveLeft ( ) nearestTarget = hero . findNearestEnemy ( ) distance = hero…" at bounding box center [384, 155] width 164 height 172
click at [346, 135] on div "hero . moveLeft ( ) nearestTarget = hero . findNearestEnemy ( ) distance = hero…" at bounding box center [384, 155] width 164 height 172
type textarea "hero.moveDown(4)"
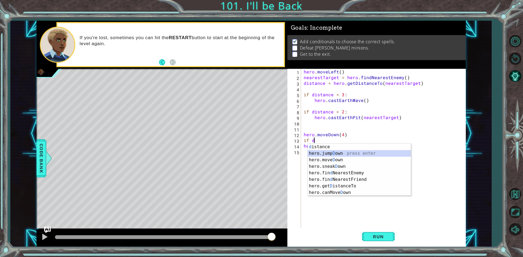
click at [328, 151] on div "d istance press enter hero.jump D own press enter hero.[PERSON_NAME] own press …" at bounding box center [359, 176] width 103 height 65
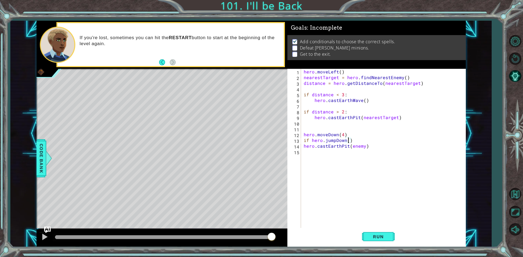
click at [348, 142] on div "hero . moveLeft ( ) nearestTarget = hero . findNearestEnemy ( ) distance = hero…" at bounding box center [384, 155] width 164 height 172
click at [358, 142] on div "hero . moveLeft ( ) nearestTarget = hero . findNearestEnemy ( ) distance = hero…" at bounding box center [384, 155] width 164 height 172
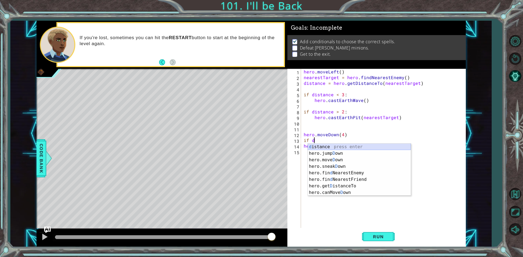
click at [355, 145] on div "d istance press enter hero.jump D own press enter hero.[PERSON_NAME] own press …" at bounding box center [359, 176] width 103 height 65
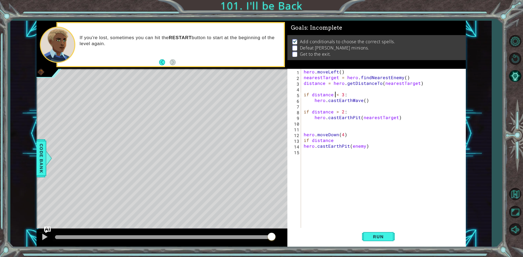
click at [335, 94] on div "hero . moveLeft ( ) nearestTarget = hero . findNearestEnemy ( ) distance = hero…" at bounding box center [384, 155] width 164 height 172
click at [337, 96] on div "hero . moveLeft ( ) nearestTarget = hero . findNearestEnemy ( ) distance = hero…" at bounding box center [384, 155] width 164 height 172
click at [349, 140] on div "hero . moveLeft ( ) nearestTarget = hero . findNearestEnemy ( ) distance = hero…" at bounding box center [384, 155] width 164 height 172
click at [335, 111] on div "hero . moveLeft ( ) nearestTarget = hero . findNearestEnemy ( ) distance = hero…" at bounding box center [384, 155] width 164 height 172
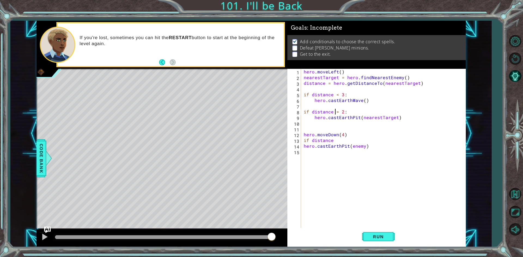
click at [335, 111] on div "hero . moveLeft ( ) nearestTarget = hero . findNearestEnemy ( ) distance = hero…" at bounding box center [384, 155] width 164 height 172
click at [335, 113] on div "hero . moveLeft ( ) nearestTarget = hero . findNearestEnemy ( ) distance = hero…" at bounding box center [384, 155] width 164 height 172
click at [336, 109] on div "hero . moveLeft ( ) nearestTarget = hero . findNearestEnemy ( ) distance = hero…" at bounding box center [384, 155] width 164 height 172
click at [338, 143] on div "hero . moveLeft ( ) nearestTarget = hero . findNearestEnemy ( ) distance = hero…" at bounding box center [384, 155] width 164 height 172
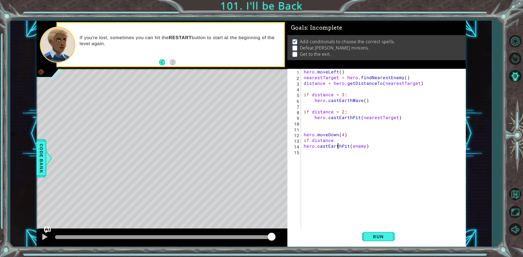
click at [335, 136] on div "hero . moveLeft ( ) nearestTarget = hero . findNearestEnemy ( ) distance = hero…" at bounding box center [384, 155] width 164 height 172
click at [335, 143] on div "hero . moveLeft ( ) nearestTarget = hero . findNearestEnemy ( ) distance = hero…" at bounding box center [384, 155] width 164 height 172
click at [335, 141] on div "hero . moveLeft ( ) nearestTarget = hero . findNearestEnemy ( ) distance = hero…" at bounding box center [384, 155] width 164 height 172
type textarea "if distance > 2:"
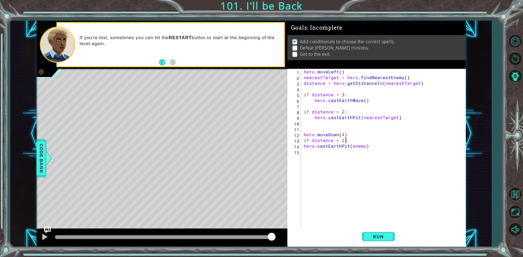
click at [310, 158] on div "hero . moveLeft ( ) nearestTarget = hero . findNearestEnemy ( ) distance = hero…" at bounding box center [384, 155] width 164 height 172
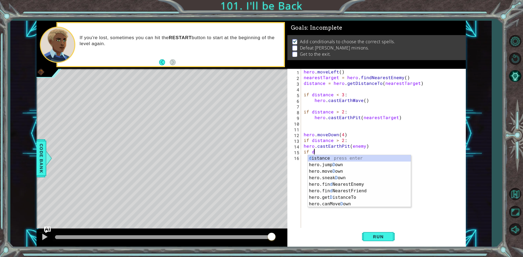
scroll to position [0, 1]
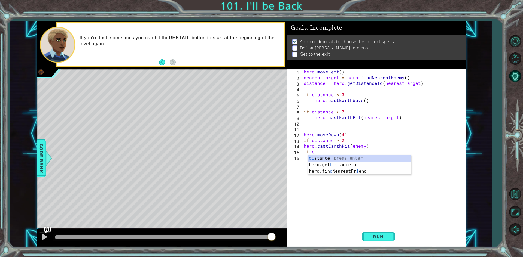
click at [310, 158] on div "di stance press enter hero.get Di stanceTo press enter hero.fin d NearestFr i e…" at bounding box center [359, 171] width 103 height 33
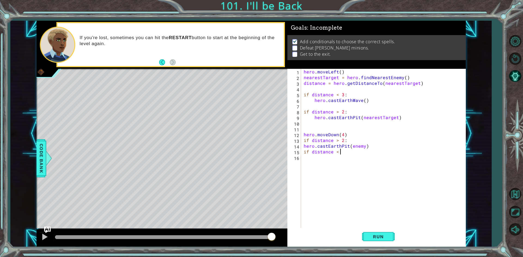
scroll to position [0, 2]
type textarea "if distance < 3:"
click at [316, 161] on div "hero . moveLeft ( ) nearestTarget = hero . findNearestEnemy ( ) distance = hero…" at bounding box center [384, 155] width 164 height 172
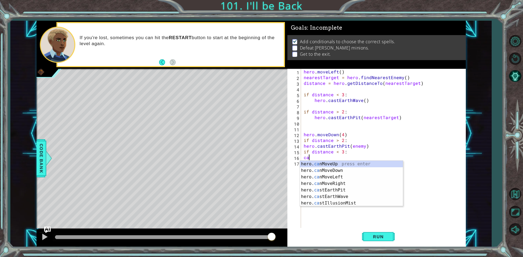
type textarea "cas"
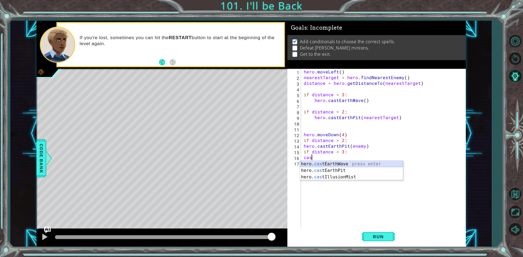
click at [328, 165] on div "hero. cas tEarthWave press enter hero. cas tEarthPit press enter hero. cas tIll…" at bounding box center [351, 177] width 103 height 33
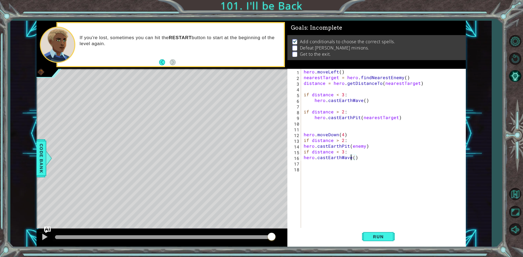
click at [351, 158] on div "hero . moveLeft ( ) nearestTarget = hero . findNearestEnemy ( ) distance = hero…" at bounding box center [384, 155] width 164 height 172
click at [382, 239] on span "Run" at bounding box center [378, 236] width 22 height 5
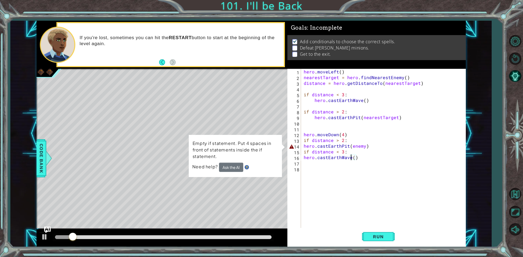
click at [304, 145] on div "hero . moveLeft ( ) nearestTarget = hero . findNearestEnemy ( ) distance = hero…" at bounding box center [384, 155] width 164 height 172
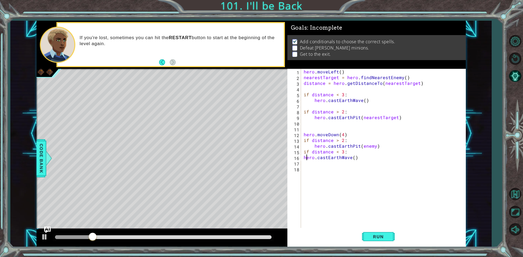
click at [306, 157] on div "hero . moveLeft ( ) nearestTarget = hero . findNearestEnemy ( ) distance = hero…" at bounding box center [384, 155] width 164 height 172
click at [304, 160] on div "hero . moveLeft ( ) nearestTarget = hero . findNearestEnemy ( ) distance = hero…" at bounding box center [384, 155] width 164 height 172
type textarea "hero.castEarthWave()"
click at [362, 232] on button "Run" at bounding box center [378, 237] width 33 height 18
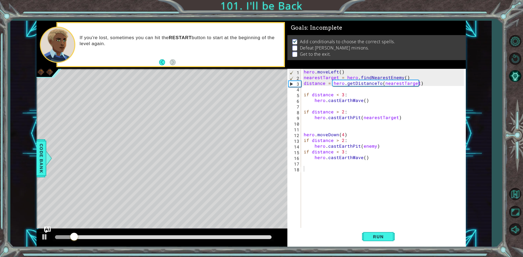
click at [302, 161] on div "1 2 3 4 5 6 7 8 9 10 11 12 13 14 15 16 17 18 hero . moveLeft ( ) nearestTarget …" at bounding box center [375, 149] width 176 height 160
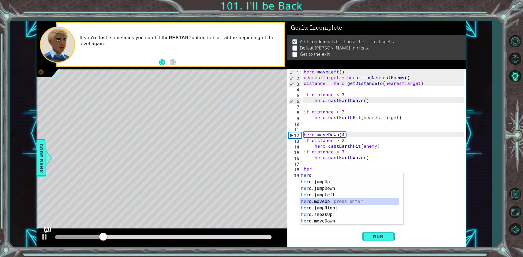
click at [312, 200] on div "her o press enter her o.jumpUp press enter her o.jumpDown press enter her o.jum…" at bounding box center [349, 204] width 99 height 65
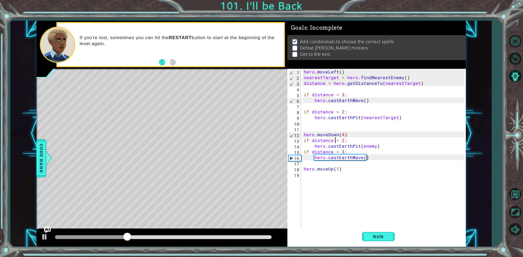
click at [335, 141] on div "hero . moveLeft ( ) nearestTarget = hero . findNearestEnemy ( ) distance = hero…" at bounding box center [384, 155] width 164 height 172
drag, startPoint x: 339, startPoint y: 152, endPoint x: 339, endPoint y: 140, distance: 11.2
click at [339, 147] on div "hero . moveLeft ( ) nearestTarget = hero . findNearestEnemy ( ) distance = hero…" at bounding box center [384, 155] width 164 height 172
click at [339, 140] on div "hero . moveLeft ( ) nearestTarget = hero . findNearestEnemy ( ) distance = hero…" at bounding box center [384, 155] width 164 height 172
type textarea "if distance > 2:"
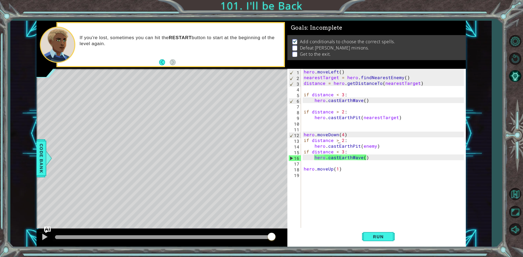
click at [351, 165] on div "hero . moveLeft ( ) nearestTarget = hero . findNearestEnemy ( ) distance = hero…" at bounding box center [384, 155] width 164 height 172
click at [349, 153] on div "hero . moveLeft ( ) nearestTarget = hero . findNearestEnemy ( ) distance = hero…" at bounding box center [384, 155] width 164 height 172
click at [337, 153] on div "hero . moveLeft ( ) nearestTarget = hero . findNearestEnemy ( ) distance = hero…" at bounding box center [384, 155] width 164 height 172
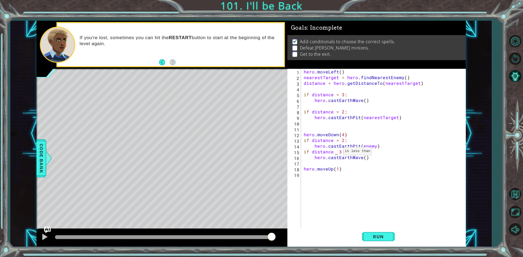
type textarea "if distance = 3:"
drag, startPoint x: 375, startPoint y: 215, endPoint x: 388, endPoint y: 222, distance: 15.3
click at [388, 222] on div "hero . moveLeft ( ) nearestTarget = hero . findNearestEnemy ( ) distance = hero…" at bounding box center [384, 155] width 164 height 172
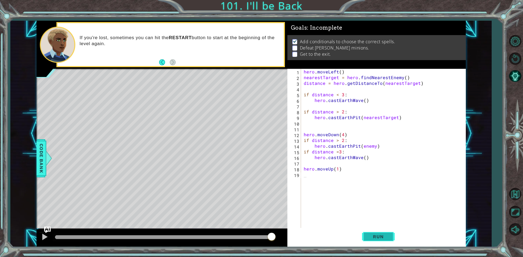
click at [377, 240] on button "Run" at bounding box center [378, 237] width 33 height 18
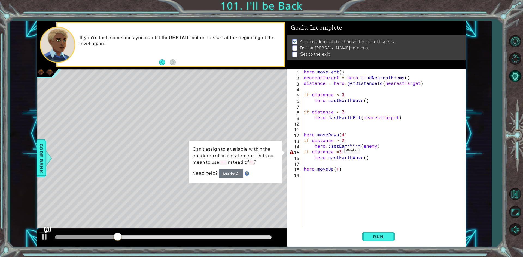
click at [338, 151] on div "hero . moveLeft ( ) nearestTarget = hero . findNearestEnemy ( ) distance = hero…" at bounding box center [384, 155] width 164 height 172
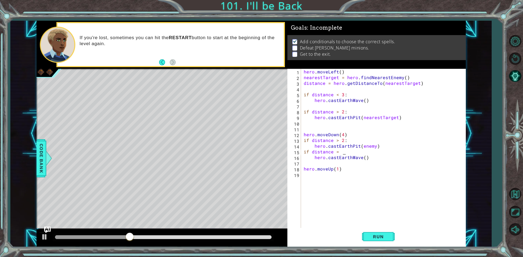
click at [345, 150] on div "hero . moveLeft ( ) nearestTarget = hero . findNearestEnemy ( ) distance = hero…" at bounding box center [384, 155] width 164 height 172
click at [385, 234] on button "Run" at bounding box center [378, 237] width 33 height 18
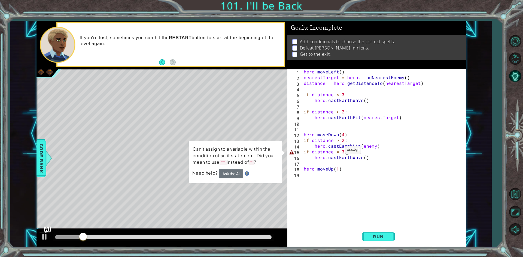
click at [338, 151] on div "hero . moveLeft ( ) nearestTarget = hero . findNearestEnemy ( ) distance = hero…" at bounding box center [384, 155] width 164 height 172
click at [518, 70] on button "AI Hint" at bounding box center [515, 76] width 16 height 16
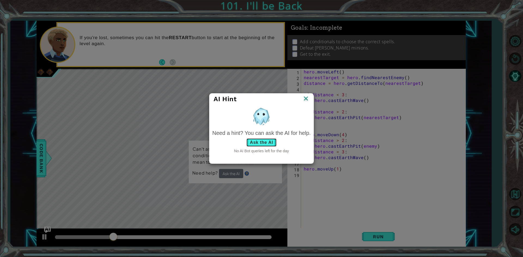
click at [274, 143] on button "Ask the AI" at bounding box center [261, 142] width 30 height 9
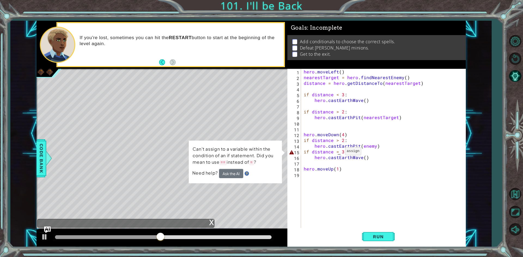
click at [338, 153] on div "hero . moveLeft ( ) nearestTarget = hero . findNearestEnemy ( ) distance = hero…" at bounding box center [384, 155] width 164 height 172
click at [336, 152] on div "hero . moveLeft ( ) nearestTarget = hero . findNearestEnemy ( ) distance = hero…" at bounding box center [384, 155] width 164 height 172
click at [337, 151] on div "hero . moveLeft ( ) nearestTarget = hero . findNearestEnemy ( ) distance = hero…" at bounding box center [384, 155] width 164 height 172
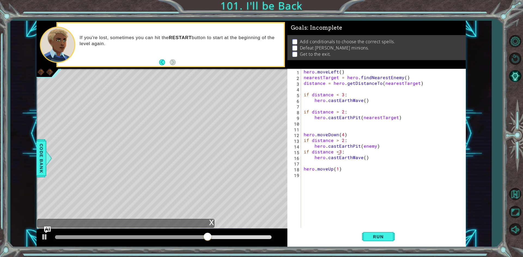
scroll to position [0, 2]
click at [338, 139] on div "hero . moveLeft ( ) nearestTarget = hero . findNearestEnemy ( ) distance = hero…" at bounding box center [384, 155] width 164 height 172
click at [338, 143] on div "hero . moveLeft ( ) nearestTarget = hero . findNearestEnemy ( ) distance = hero…" at bounding box center [384, 155] width 164 height 172
click at [338, 142] on div "hero . moveLeft ( ) nearestTarget = hero . findNearestEnemy ( ) distance = hero…" at bounding box center [384, 155] width 164 height 172
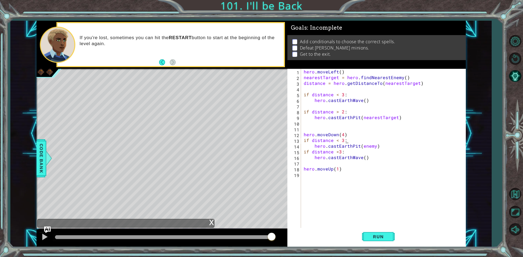
click at [347, 147] on div "hero . moveLeft ( ) nearestTarget = hero . findNearestEnemy ( ) distance = hero…" at bounding box center [384, 155] width 164 height 172
click at [358, 145] on div "hero . moveLeft ( ) nearestTarget = hero . findNearestEnemy ( ) distance = hero…" at bounding box center [384, 155] width 164 height 172
click at [347, 154] on div "hero.cas tEarthWave press enter hero.cas tEarthPit press enter hero.cas tIllusi…" at bounding box center [361, 165] width 103 height 33
click at [365, 144] on div "hero . moveLeft ( ) nearestTarget = hero . findNearestEnemy ( ) distance = hero…" at bounding box center [384, 155] width 164 height 172
click at [400, 150] on div "hero . moveLeft ( ) nearestTarget = hero . findNearestEnemy ( ) distance = hero…" at bounding box center [384, 155] width 164 height 172
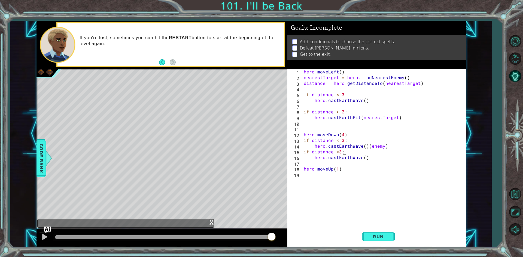
click at [392, 140] on div "hero . moveLeft ( ) nearestTarget = hero . findNearestEnemy ( ) distance = hero…" at bounding box center [384, 155] width 164 height 172
click at [390, 146] on div "hero . moveLeft ( ) nearestTarget = hero . findNearestEnemy ( ) distance = hero…" at bounding box center [384, 155] width 164 height 172
click at [348, 152] on div "hero . moveLeft ( ) nearestTarget = hero . findNearestEnemy ( ) distance = hero…" at bounding box center [384, 155] width 164 height 172
click at [338, 152] on div "hero . moveLeft ( ) nearestTarget = hero . findNearestEnemy ( ) distance = hero…" at bounding box center [384, 155] width 164 height 172
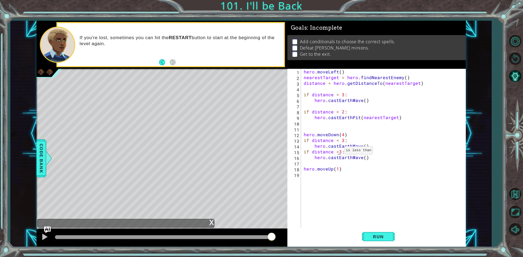
click at [337, 152] on div "hero . moveLeft ( ) nearestTarget = hero . findNearestEnemy ( ) distance = hero…" at bounding box center [384, 155] width 164 height 172
click at [333, 152] on div "hero . moveLeft ( ) nearestTarget = hero . findNearestEnemy ( ) distance = hero…" at bounding box center [384, 155] width 164 height 172
click at [332, 150] on div "hero . moveLeft ( ) nearestTarget = hero . findNearestEnemy ( ) distance = hero…" at bounding box center [384, 155] width 164 height 172
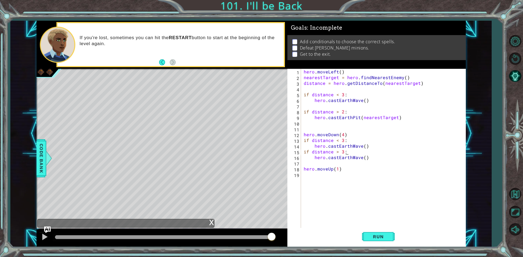
click at [392, 156] on div "hero . moveLeft ( ) nearestTarget = hero . findNearestEnemy ( ) distance = hero…" at bounding box center [384, 155] width 164 height 172
click at [358, 158] on div "hero . moveLeft ( ) nearestTarget = hero . findNearestEnemy ( ) distance = hero…" at bounding box center [384, 155] width 164 height 172
click at [361, 158] on div "hero . moveLeft ( ) nearestTarget = hero . findNearestEnemy ( ) distance = hero…" at bounding box center [384, 155] width 164 height 172
click at [343, 172] on div "hero.cast EarthWave press enter hero.cast EarthPit press enter hero.cast Illusi…" at bounding box center [361, 177] width 103 height 33
type textarea "hero.castEarthPit(enemy)"
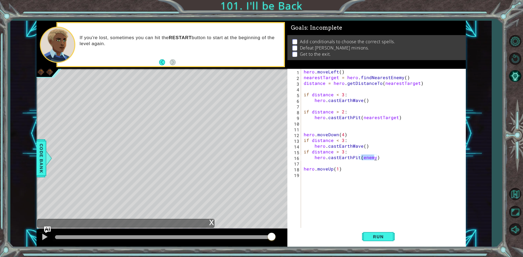
click at [369, 160] on div "hero . moveLeft ( ) nearestTarget = hero . findNearestEnemy ( ) distance = hero…" at bounding box center [384, 155] width 164 height 172
click at [384, 232] on button "Run" at bounding box center [378, 237] width 33 height 18
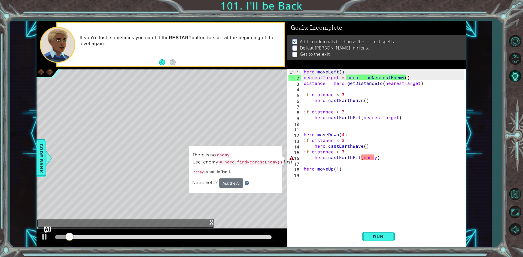
click at [372, 159] on div "hero . moveLeft ( ) nearestTarget = hero . findNearestEnemy ( ) distance = hero…" at bounding box center [384, 155] width 164 height 172
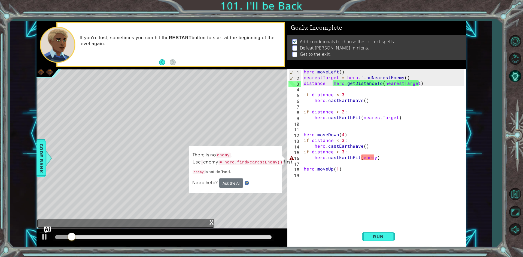
click at [372, 159] on div "hero . moveLeft ( ) nearestTarget = hero . findNearestEnemy ( ) distance = hero…" at bounding box center [384, 155] width 164 height 172
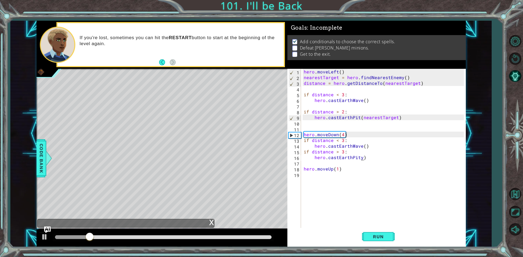
click at [361, 156] on div "hero . moveLeft ( ) nearestTarget = hero . findNearestEnemy ( ) distance = hero…" at bounding box center [384, 155] width 164 height 172
click at [381, 232] on button "Run" at bounding box center [378, 237] width 33 height 18
type textarea "hero.castEarthPit()"
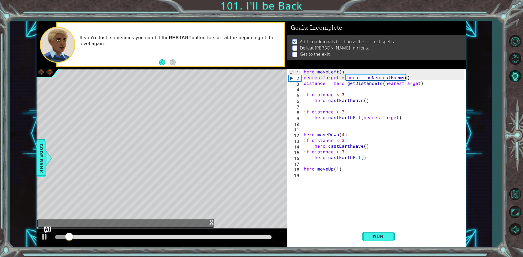
click at [345, 166] on div "hero . moveLeft ( ) nearestTarget = hero . findNearestEnemy ( ) distance = hero…" at bounding box center [384, 155] width 164 height 172
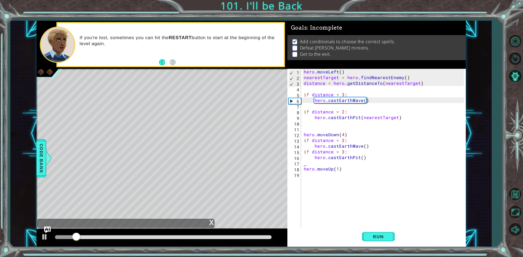
click at [345, 166] on div "hero . moveLeft ( ) nearestTarget = hero . findNearestEnemy ( ) distance = hero…" at bounding box center [384, 155] width 164 height 172
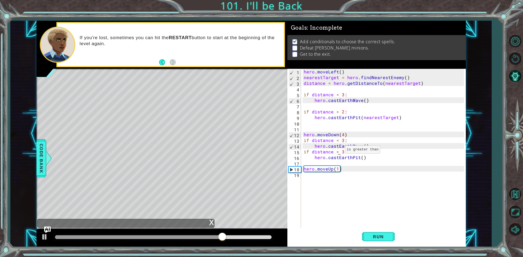
click at [338, 151] on div "hero . moveLeft ( ) nearestTarget = hero . findNearestEnemy ( ) distance = hero…" at bounding box center [384, 155] width 164 height 172
click at [337, 150] on div "hero . moveLeft ( ) nearestTarget = hero . findNearestEnemy ( ) distance = hero…" at bounding box center [384, 155] width 164 height 172
click at [336, 139] on div "hero . moveLeft ( ) nearestTarget = hero . findNearestEnemy ( ) distance = hero…" at bounding box center [384, 155] width 164 height 172
click at [336, 140] on div "hero . moveLeft ( ) nearestTarget = hero . findNearestEnemy ( ) distance = hero…" at bounding box center [382, 149] width 161 height 160
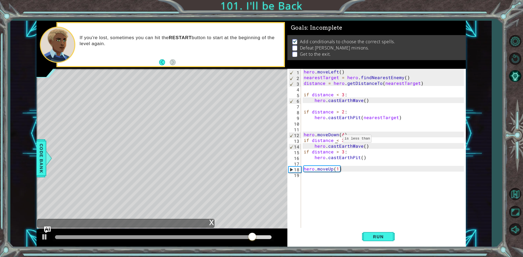
click at [336, 140] on div "hero . moveLeft ( ) nearestTarget = hero . findNearestEnemy ( ) distance = hero…" at bounding box center [384, 155] width 164 height 172
click at [336, 140] on div "hero . moveLeft ( ) nearestTarget = hero . findNearestEnemy ( ) distance = hero…" at bounding box center [382, 149] width 161 height 160
click at [378, 158] on div "hero . moveLeft ( ) nearestTarget = hero . findNearestEnemy ( ) distance = hero…" at bounding box center [384, 155] width 164 height 172
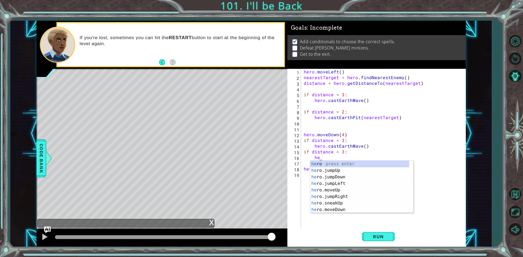
type textarea "h"
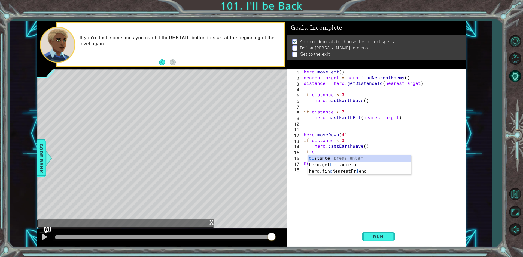
type textarea "i"
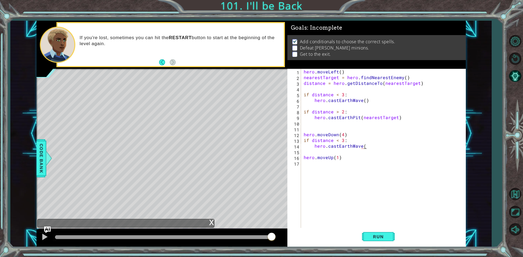
type textarea "hero.castEarthWave()"
click at [368, 161] on div "hero . moveLeft ( ) nearestTarget = hero . findNearestEnemy ( ) distance = hero…" at bounding box center [384, 155] width 164 height 172
click at [364, 158] on div "hero . moveLeft ( ) nearestTarget = hero . findNearestEnemy ( ) distance = hero…" at bounding box center [384, 155] width 164 height 172
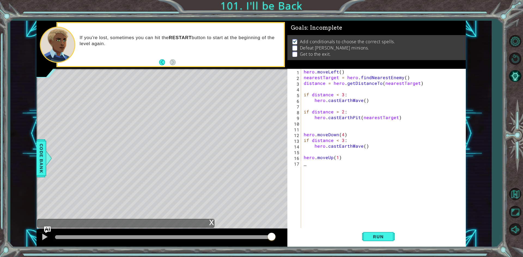
type textarea "hero.moveUp(1)"
click at [341, 152] on div "hero . moveLeft ( ) nearestTarget = hero . findNearestEnemy ( ) distance = hero…" at bounding box center [384, 155] width 164 height 172
type textarea "hero.castEarthWave()"
click at [341, 157] on div "hero . moveLeft ( ) nearestTarget = hero . findNearestEnemy ( ) distance = hero…" at bounding box center [384, 155] width 164 height 172
click at [340, 151] on div "hero . moveLeft ( ) nearestTarget = hero . findNearestEnemy ( ) distance = hero…" at bounding box center [384, 155] width 164 height 172
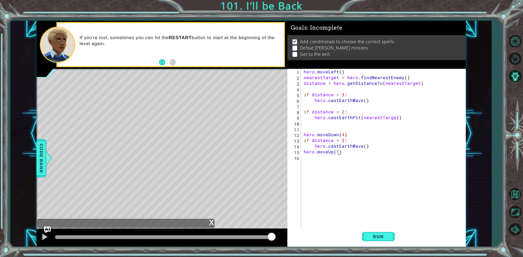
click at [337, 152] on div "hero . moveLeft ( ) nearestTarget = hero . findNearestEnemy ( ) distance = hero…" at bounding box center [384, 155] width 164 height 172
type textarea "hero.moveUp(2))"
click at [343, 156] on div "hero . moveLeft ( ) nearestTarget = hero . findNearestEnemy ( ) distance = hero…" at bounding box center [384, 155] width 164 height 172
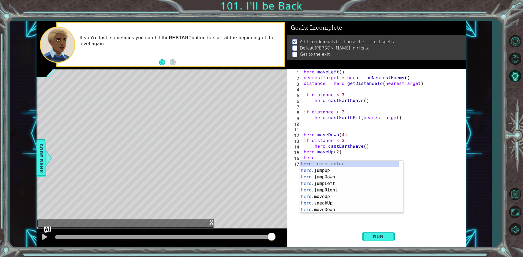
scroll to position [0, 1]
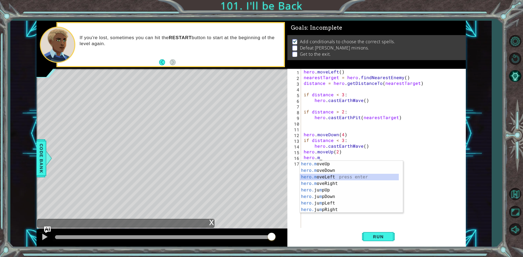
click at [328, 179] on div "hero.m oveUp press enter hero.m oveDown press enter hero.m oveLeft press enter …" at bounding box center [349, 193] width 99 height 65
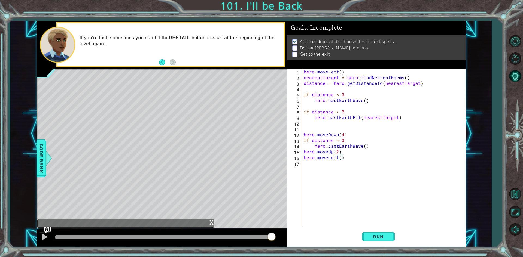
scroll to position [0, 2]
type textarea "hero.moveLeft(3))"
click at [356, 167] on div "hero . moveLeft ( ) nearestTarget = hero . findNearestEnemy ( ) distance = hero…" at bounding box center [384, 155] width 164 height 172
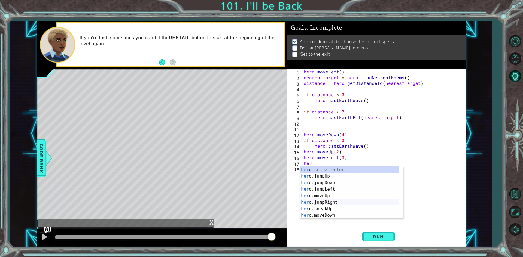
type textarea "herj"
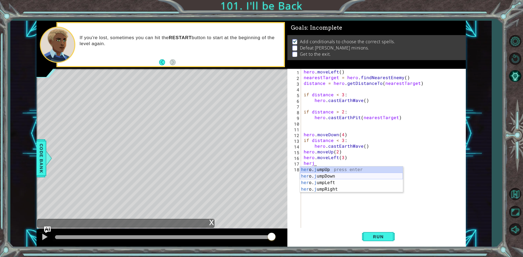
click at [337, 179] on div "her o. j umpUp press enter her o. j umpDown press enter her o. j umpLeft press …" at bounding box center [351, 186] width 103 height 39
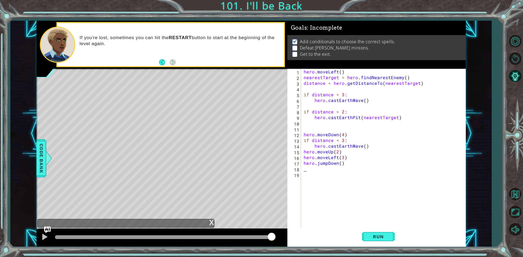
scroll to position [0, 0]
click at [341, 166] on div "hero . moveLeft ( ) nearestTarget = hero . findNearestEnemy ( ) distance = hero…" at bounding box center [384, 155] width 164 height 172
click at [338, 159] on div "hero . moveLeft ( ) nearestTarget = hero . findNearestEnemy ( ) distance = hero…" at bounding box center [384, 155] width 164 height 172
click at [338, 163] on div "hero . moveLeft ( ) nearestTarget = hero . findNearestEnemy ( ) distance = hero…" at bounding box center [384, 155] width 164 height 172
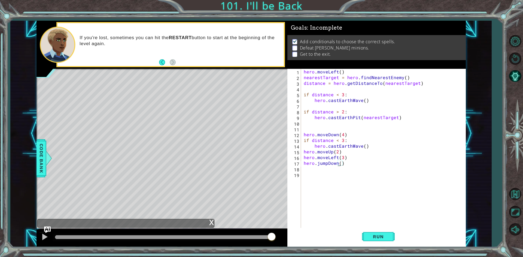
click at [339, 160] on div "hero . moveLeft ( ) nearestTarget = hero . findNearestEnemy ( ) distance = hero…" at bounding box center [384, 155] width 164 height 172
click at [340, 164] on div "hero . moveLeft ( ) nearestTarget = hero . findNearestEnemy ( ) distance = hero…" at bounding box center [384, 155] width 164 height 172
type textarea "hero.jumpDown(1))"
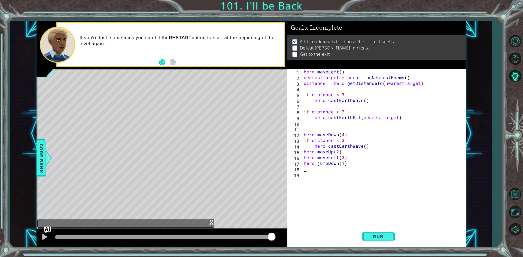
click at [346, 169] on div "hero . moveLeft ( ) nearestTarget = hero . findNearestEnemy ( ) distance = hero…" at bounding box center [384, 155] width 164 height 172
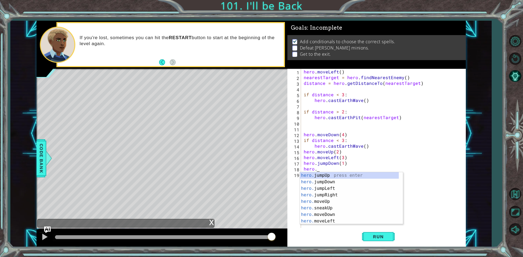
scroll to position [0, 1]
type textarea "hero.j"
click at [336, 187] on div "hero.j umpUp press enter hero.j umpDown press enter hero.j umpLeft press enter …" at bounding box center [351, 191] width 103 height 39
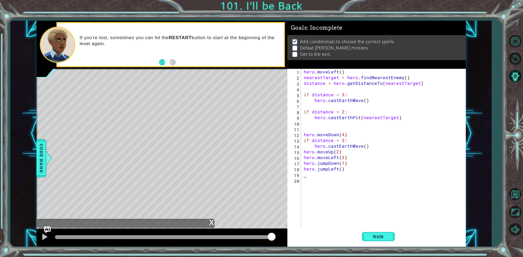
scroll to position [0, 0]
click at [339, 169] on div "hero . moveLeft ( ) nearestTarget = hero . findNearestEnemy ( ) distance = hero…" at bounding box center [384, 155] width 164 height 172
click at [356, 236] on div "Run" at bounding box center [378, 237] width 178 height 18
click at [366, 236] on button "Run" at bounding box center [378, 237] width 33 height 18
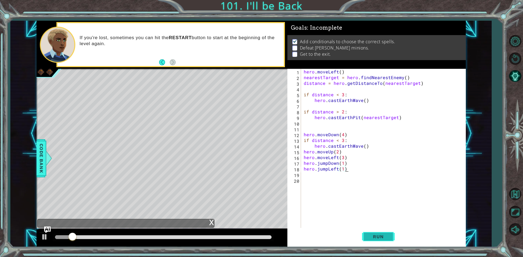
click at [384, 240] on span "Run" at bounding box center [378, 236] width 22 height 5
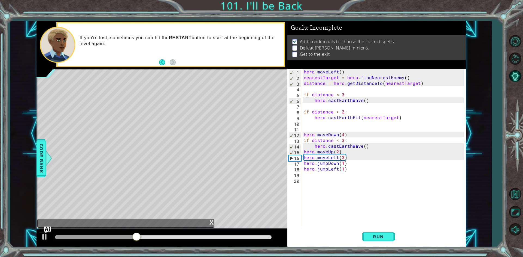
click at [333, 136] on div "hero . moveLeft ( ) nearestTarget = hero . findNearestEnemy ( ) distance = hero…" at bounding box center [384, 155] width 164 height 172
click at [339, 147] on div "hero . moveLeft ( ) nearestTarget = hero . findNearestEnemy ( ) distance = hero…" at bounding box center [384, 155] width 164 height 172
click at [338, 140] on div "hero . moveLeft ( ) nearestTarget = hero . findNearestEnemy ( ) distance = hero…" at bounding box center [384, 155] width 164 height 172
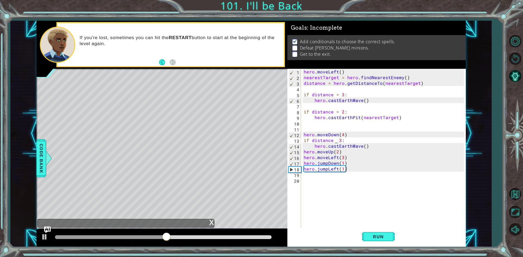
click at [335, 111] on div "hero . moveLeft ( ) nearestTarget = hero . findNearestEnemy ( ) distance = hero…" at bounding box center [384, 155] width 164 height 172
click at [337, 115] on div "hero . moveLeft ( ) nearestTarget = hero . findNearestEnemy ( ) distance = hero…" at bounding box center [384, 155] width 164 height 172
click at [337, 114] on div "hero . moveLeft ( ) nearestTarget = hero . findNearestEnemy ( ) distance = hero…" at bounding box center [384, 155] width 164 height 172
click at [336, 142] on div "hero . moveLeft ( ) nearestTarget = hero . findNearestEnemy ( ) distance = hero…" at bounding box center [384, 155] width 164 height 172
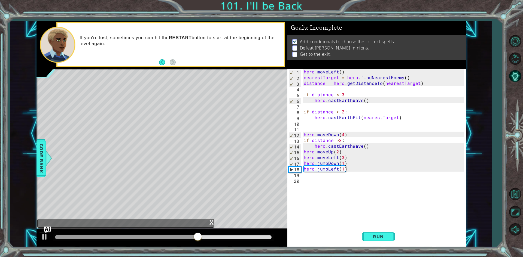
click at [336, 140] on div "hero . moveLeft ( ) nearestTarget = hero . findNearestEnemy ( ) distance = hero…" at bounding box center [384, 155] width 164 height 172
click at [351, 148] on div "hero . moveLeft ( ) nearestTarget = hero . findNearestEnemy ( ) distance = hero…" at bounding box center [384, 155] width 164 height 172
click at [365, 146] on div "hero . moveLeft ( ) nearestTarget = hero . findNearestEnemy ( ) distance = hero…" at bounding box center [384, 155] width 164 height 172
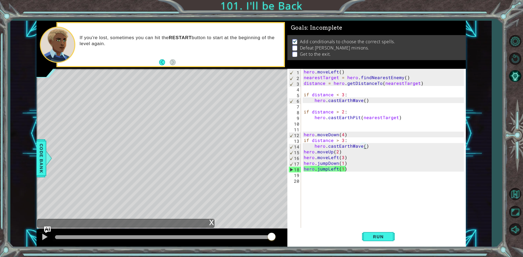
click at [362, 146] on div "hero . moveLeft ( ) nearestTarget = hero . findNearestEnemy ( ) distance = hero…" at bounding box center [384, 155] width 164 height 172
click at [360, 147] on div "hero . moveLeft ( ) nearestTarget = hero . findNearestEnemy ( ) distance = hero…" at bounding box center [384, 155] width 164 height 172
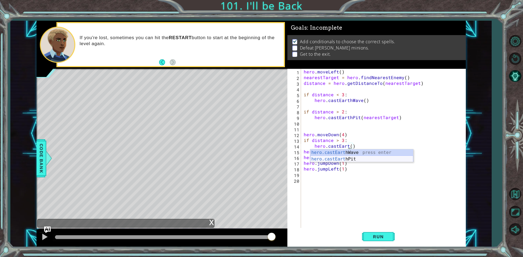
click at [357, 160] on div "hero.castEart hWave press enter hero.castEart hPit press enter" at bounding box center [361, 162] width 103 height 26
drag, startPoint x: 357, startPoint y: 161, endPoint x: 359, endPoint y: 167, distance: 5.8
click at [357, 162] on div "hero . moveLeft ( ) nearestTarget = hero . findNearestEnemy ( ) distance = hero…" at bounding box center [384, 155] width 164 height 172
click at [374, 145] on div "hero . moveLeft ( ) nearestTarget = hero . findNearestEnemy ( ) distance = hero…" at bounding box center [384, 155] width 164 height 172
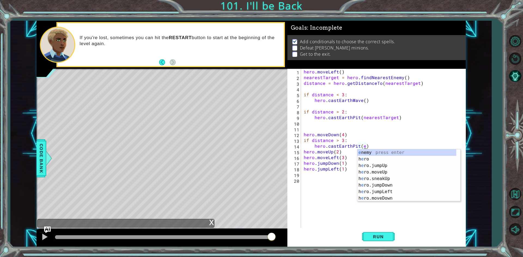
type textarea "hero.castEarthPit()"
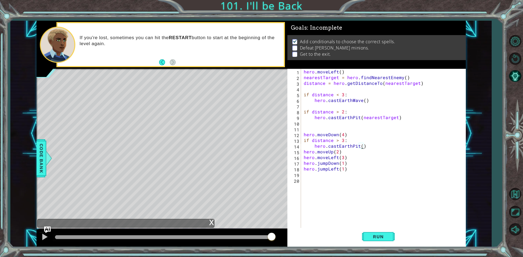
click at [344, 190] on div "hero . moveLeft ( ) nearestTarget = hero . findNearestEnemy ( ) distance = hero…" at bounding box center [384, 155] width 164 height 172
click at [340, 179] on div "hero . moveLeft ( ) nearestTarget = hero . findNearestEnemy ( ) distance = hero…" at bounding box center [384, 155] width 164 height 172
click at [329, 170] on div "hero . moveLeft ( ) nearestTarget = hero . findNearestEnemy ( ) distance = hero…" at bounding box center [384, 155] width 164 height 172
type textarea "hero.jumpLeft(1)"
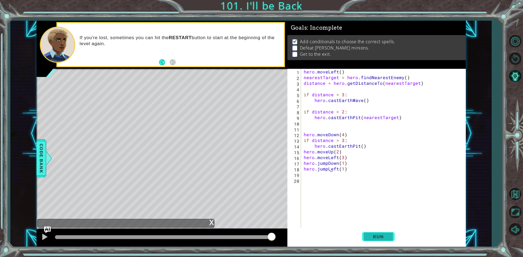
click at [364, 233] on button "Run" at bounding box center [378, 237] width 33 height 18
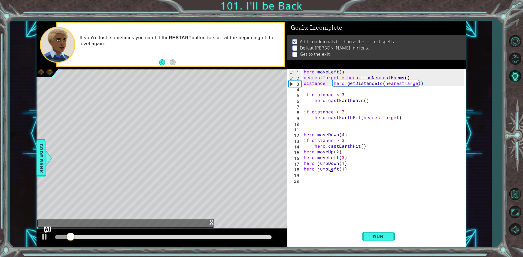
click at [336, 176] on div "hero . moveLeft ( ) nearestTarget = hero . findNearestEnemy ( ) distance = hero…" at bounding box center [384, 155] width 164 height 172
